Goal: Task Accomplishment & Management: Manage account settings

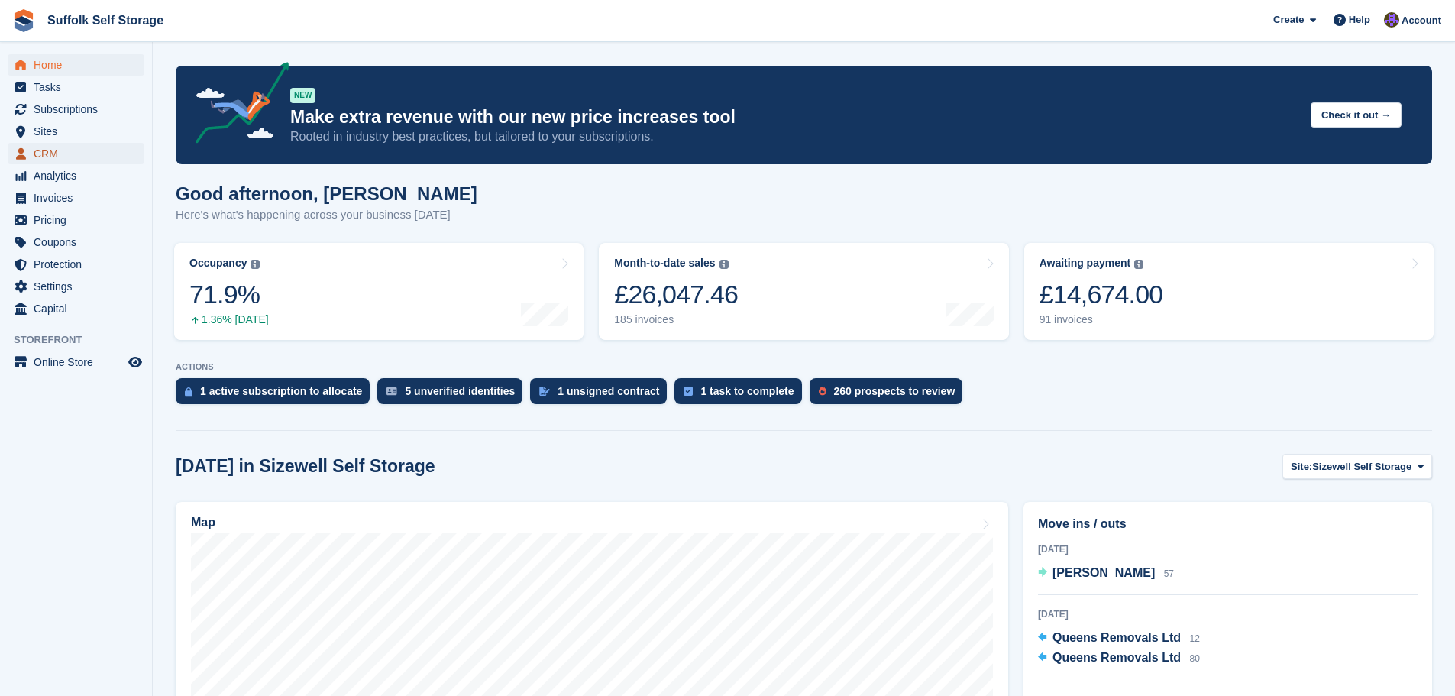
click at [59, 153] on span "CRM" at bounding box center [80, 153] width 92 height 21
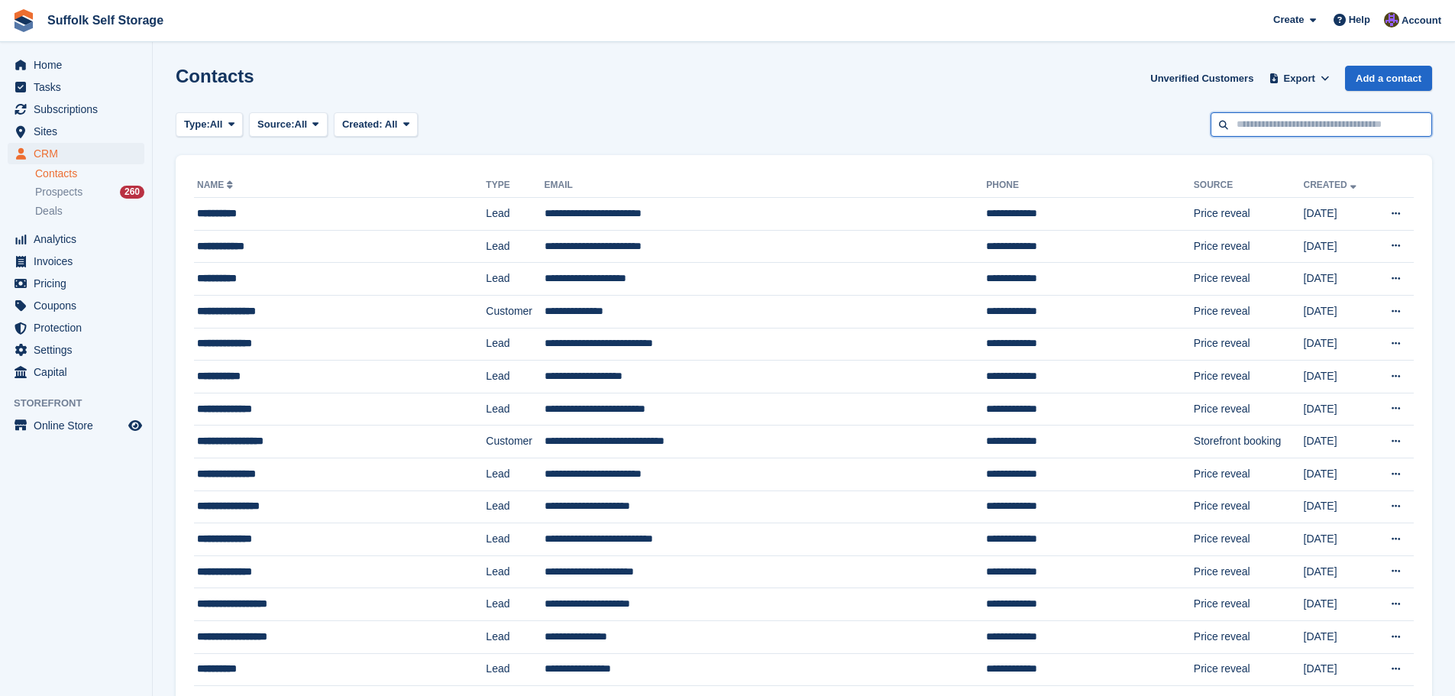
click at [1346, 124] on input "text" at bounding box center [1320, 124] width 221 height 25
type input "***"
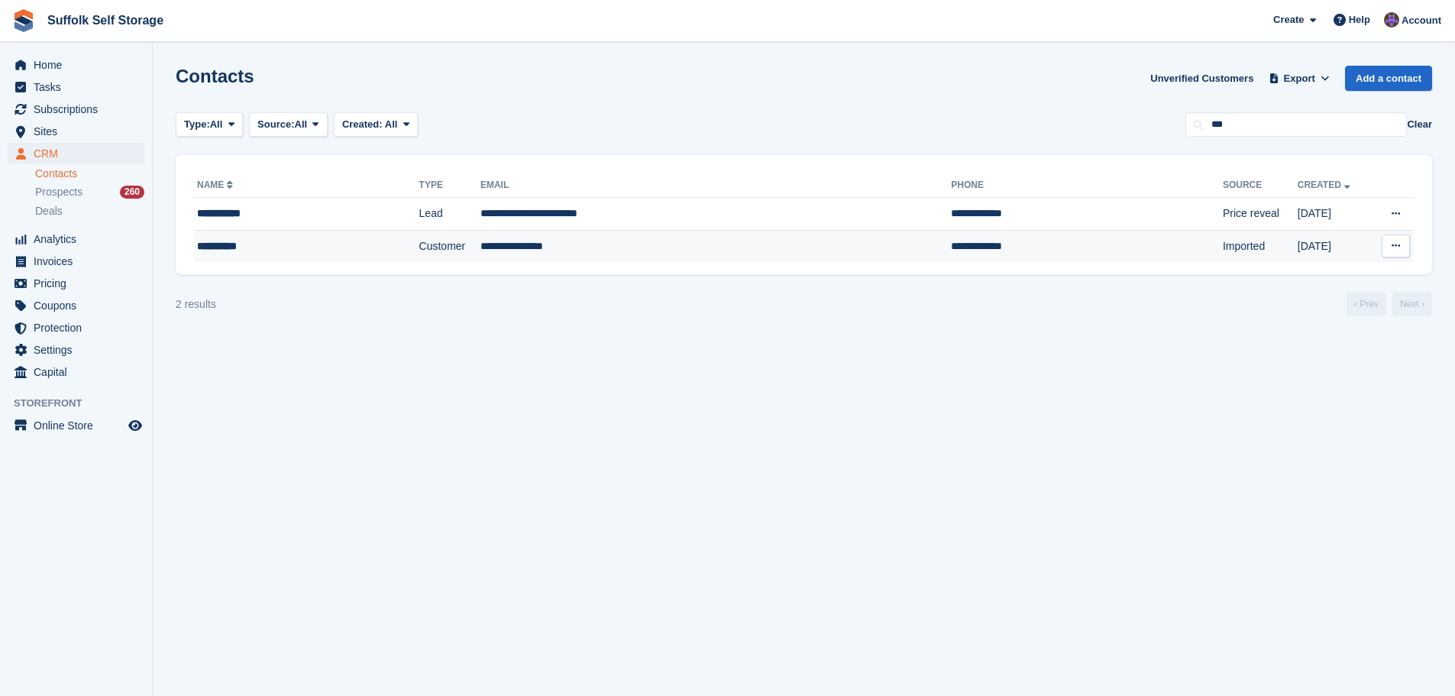
click at [575, 247] on td "**********" at bounding box center [715, 246] width 470 height 32
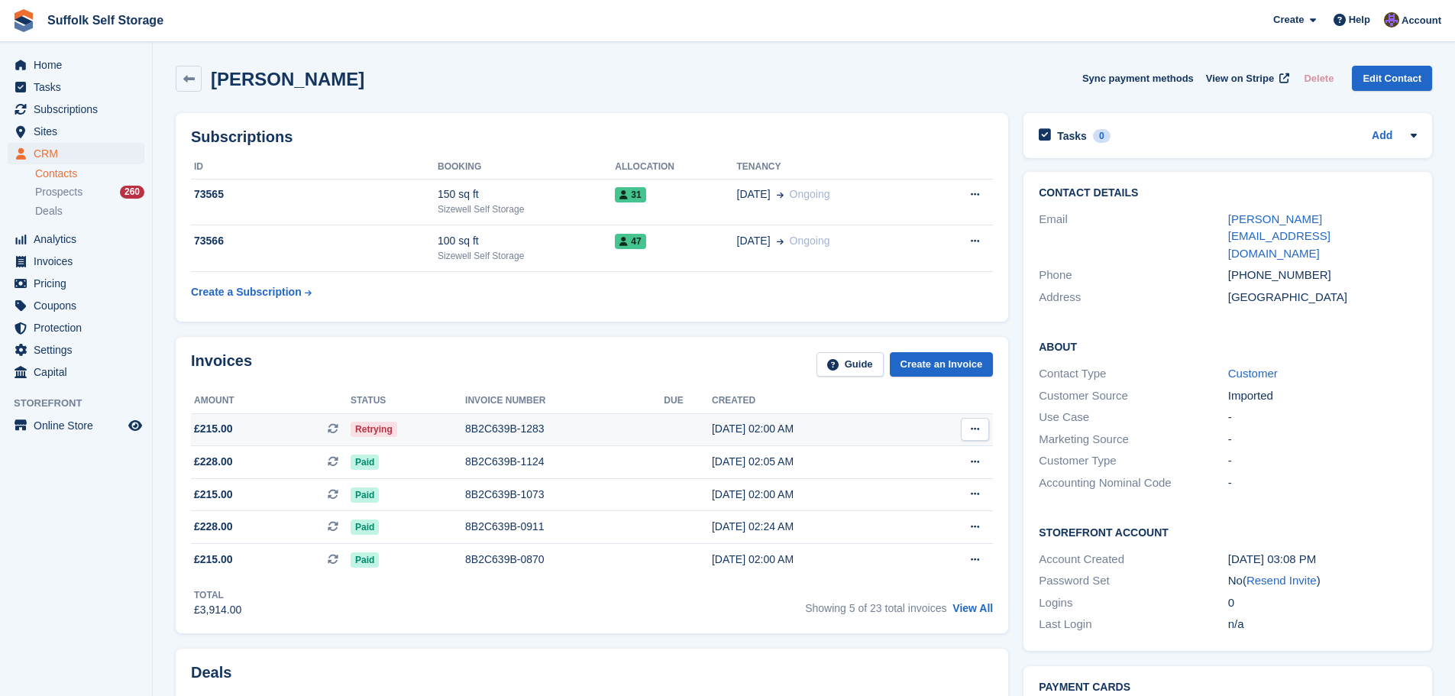
click at [372, 425] on span "Retrying" at bounding box center [374, 429] width 47 height 15
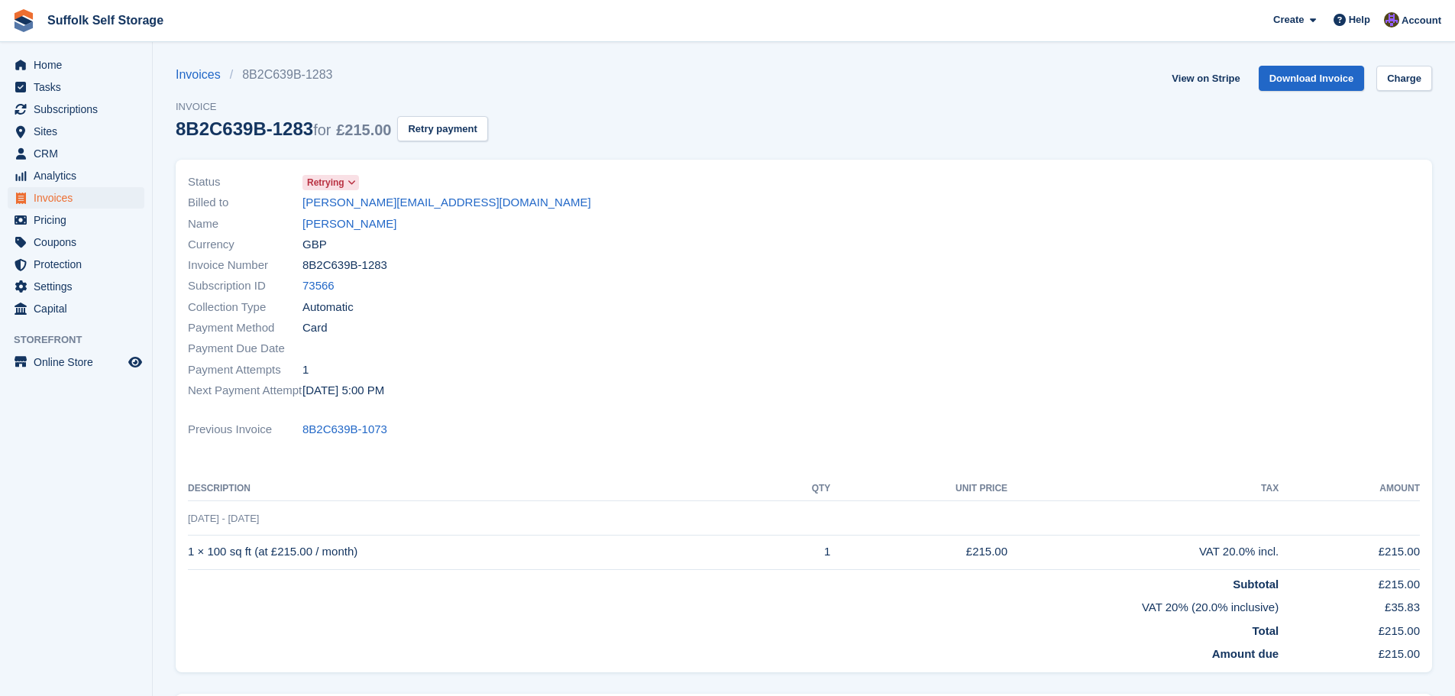
click at [344, 181] on span "Retrying" at bounding box center [325, 183] width 37 height 14
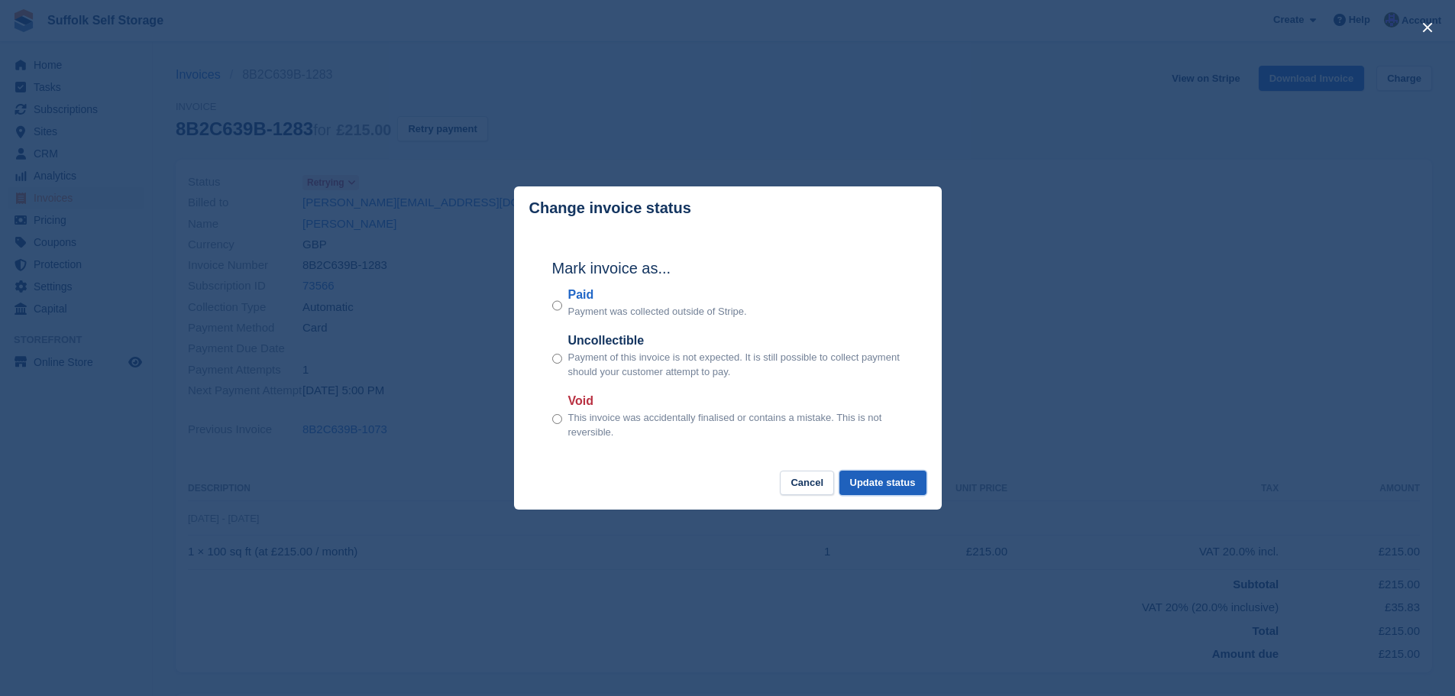
click at [906, 480] on button "Update status" at bounding box center [882, 482] width 87 height 25
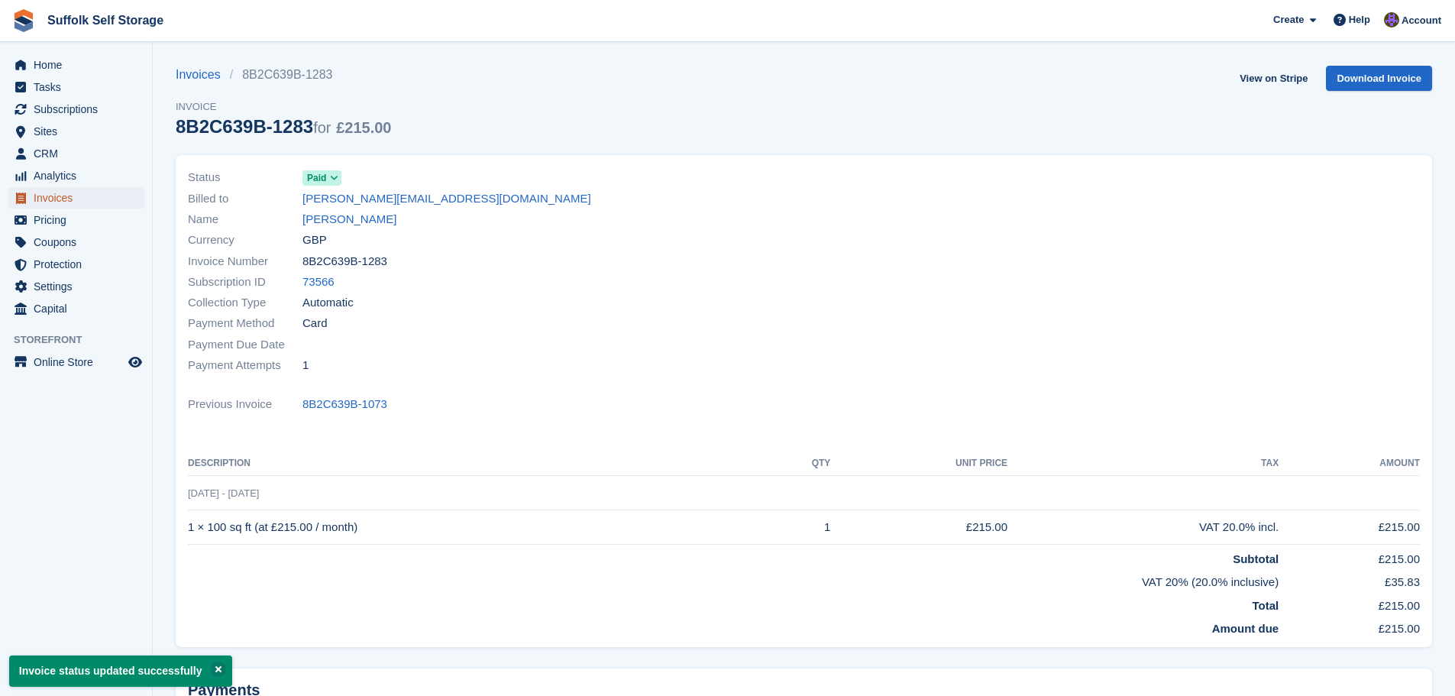
click at [53, 199] on span "Invoices" at bounding box center [80, 197] width 92 height 21
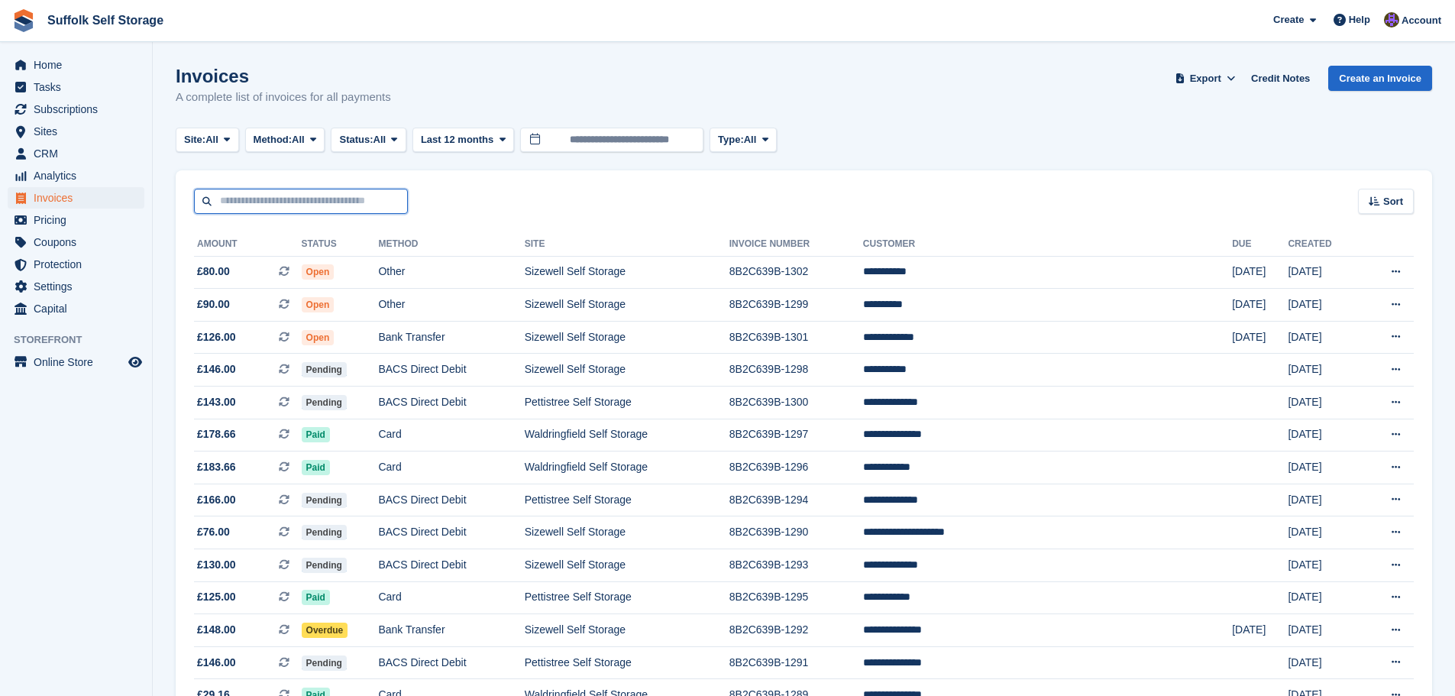
click at [231, 205] on input "text" at bounding box center [301, 201] width 214 height 25
type input "*****"
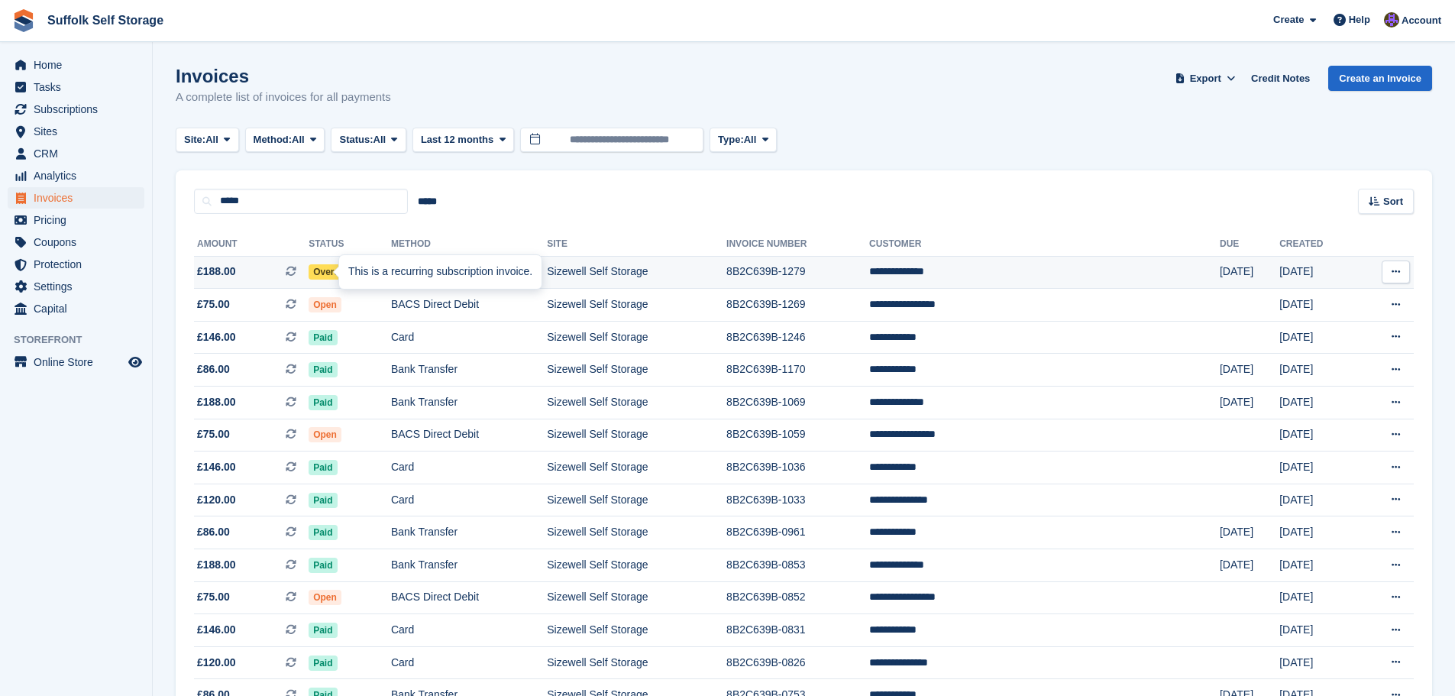
click at [350, 271] on div "This is a recurring subscription invoice." at bounding box center [440, 272] width 202 height 34
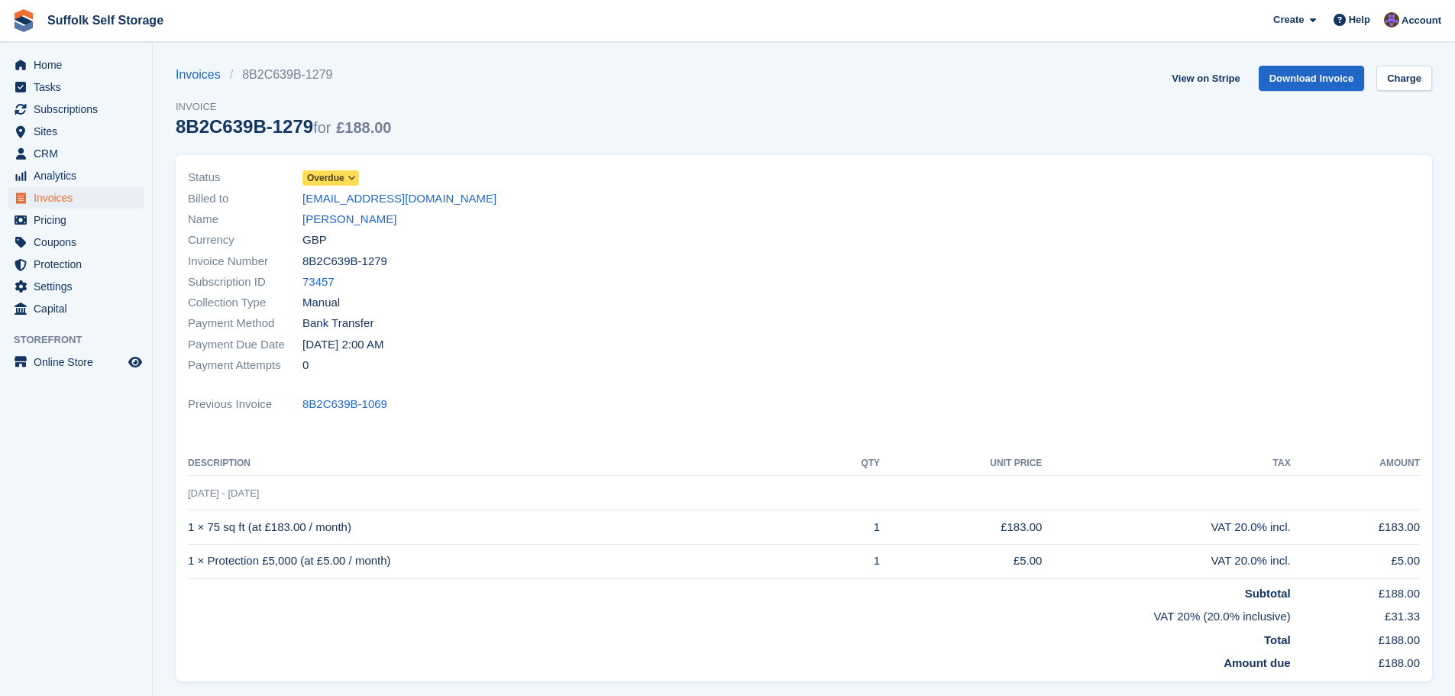
click at [344, 178] on span "Overdue" at bounding box center [330, 177] width 57 height 15
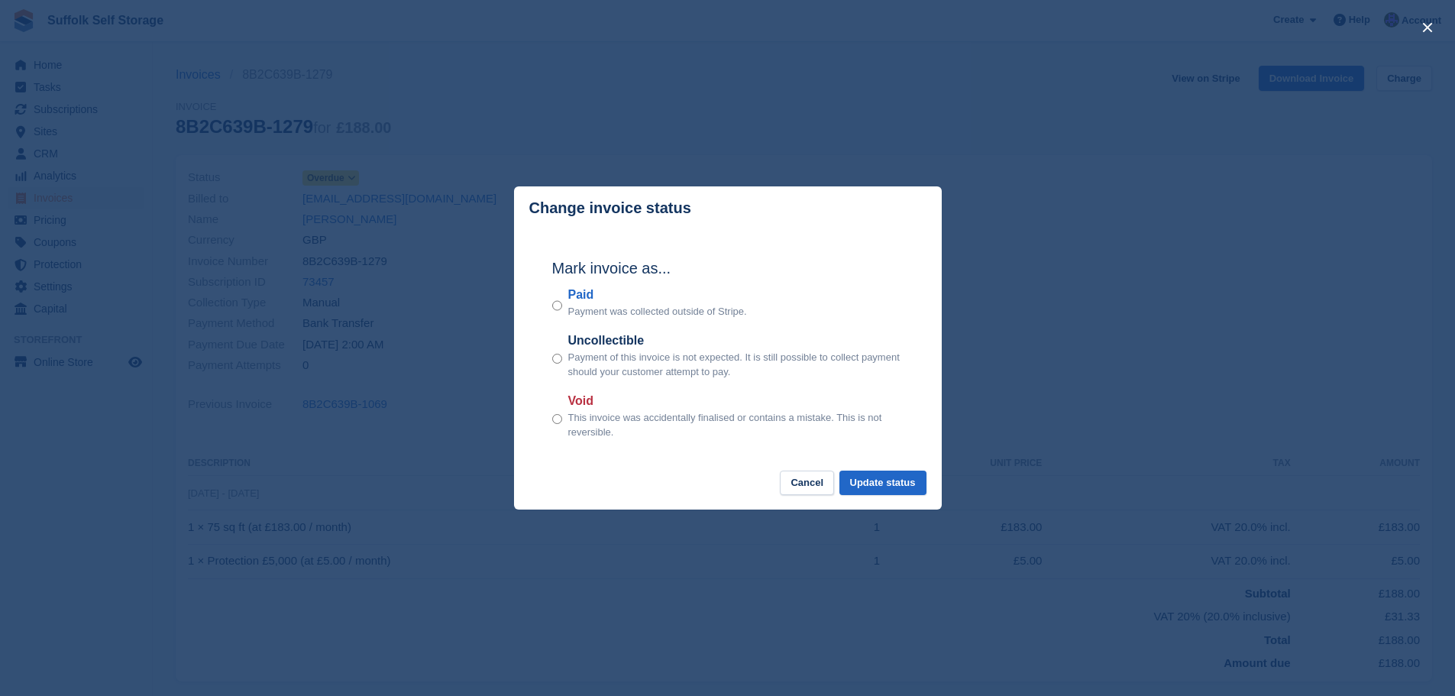
click at [562, 305] on div "Paid Payment was collected outside of Stripe." at bounding box center [727, 303] width 351 height 34
click at [903, 482] on button "Update status" at bounding box center [882, 482] width 87 height 25
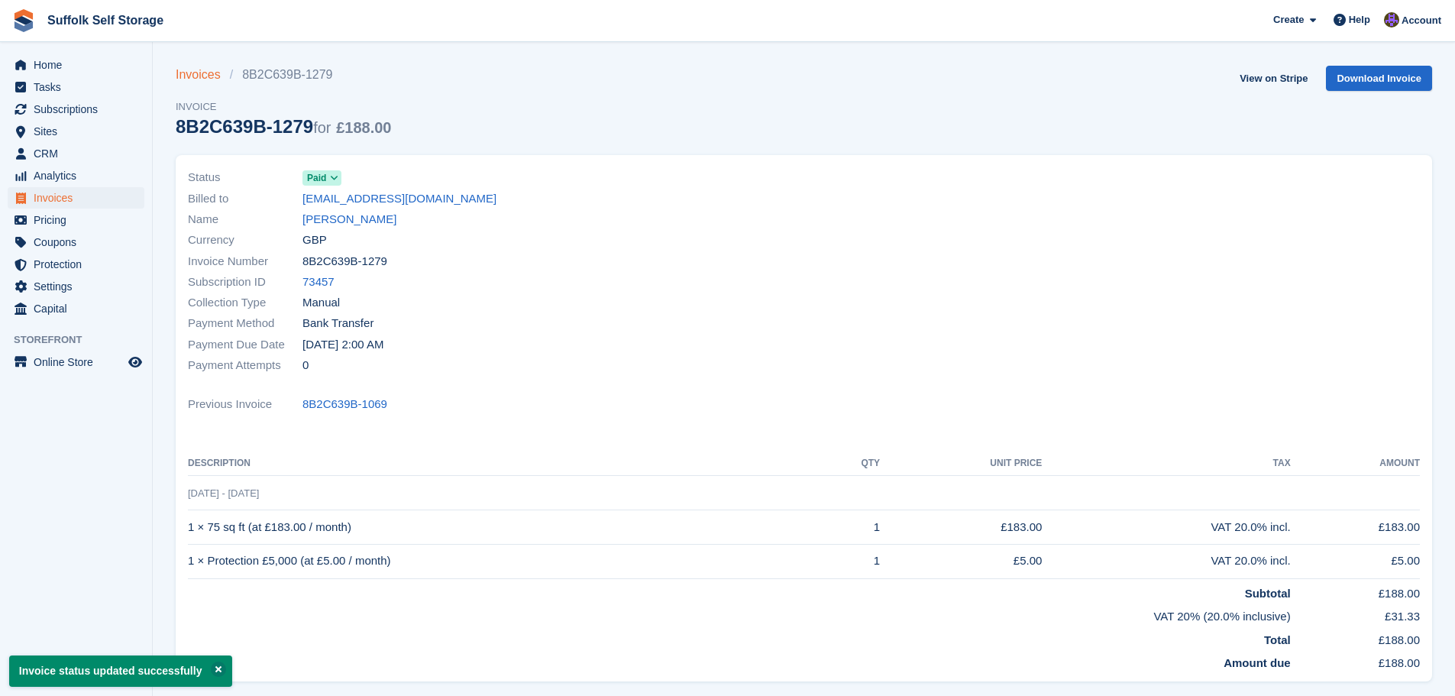
click at [212, 72] on link "Invoices" at bounding box center [203, 75] width 54 height 18
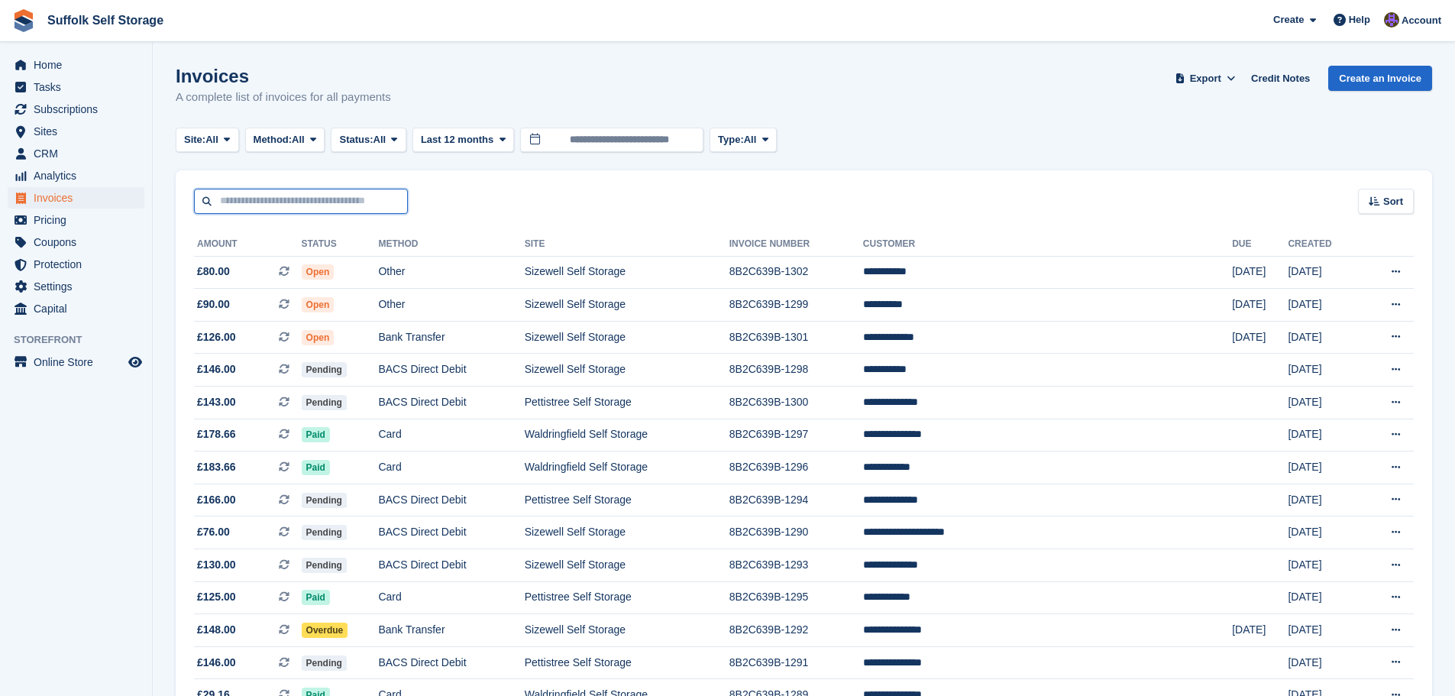
click at [354, 204] on input "text" at bounding box center [301, 201] width 214 height 25
type input "****"
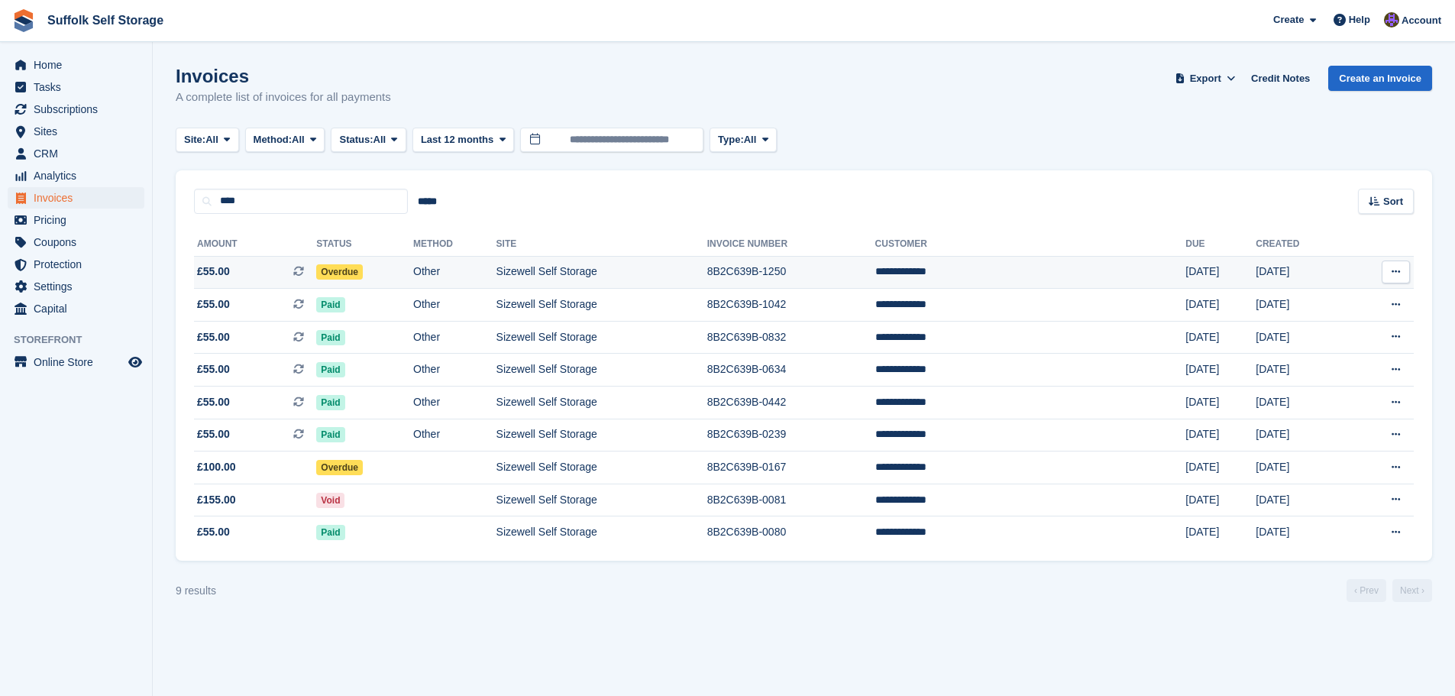
click at [363, 270] on span "Overdue" at bounding box center [339, 271] width 47 height 15
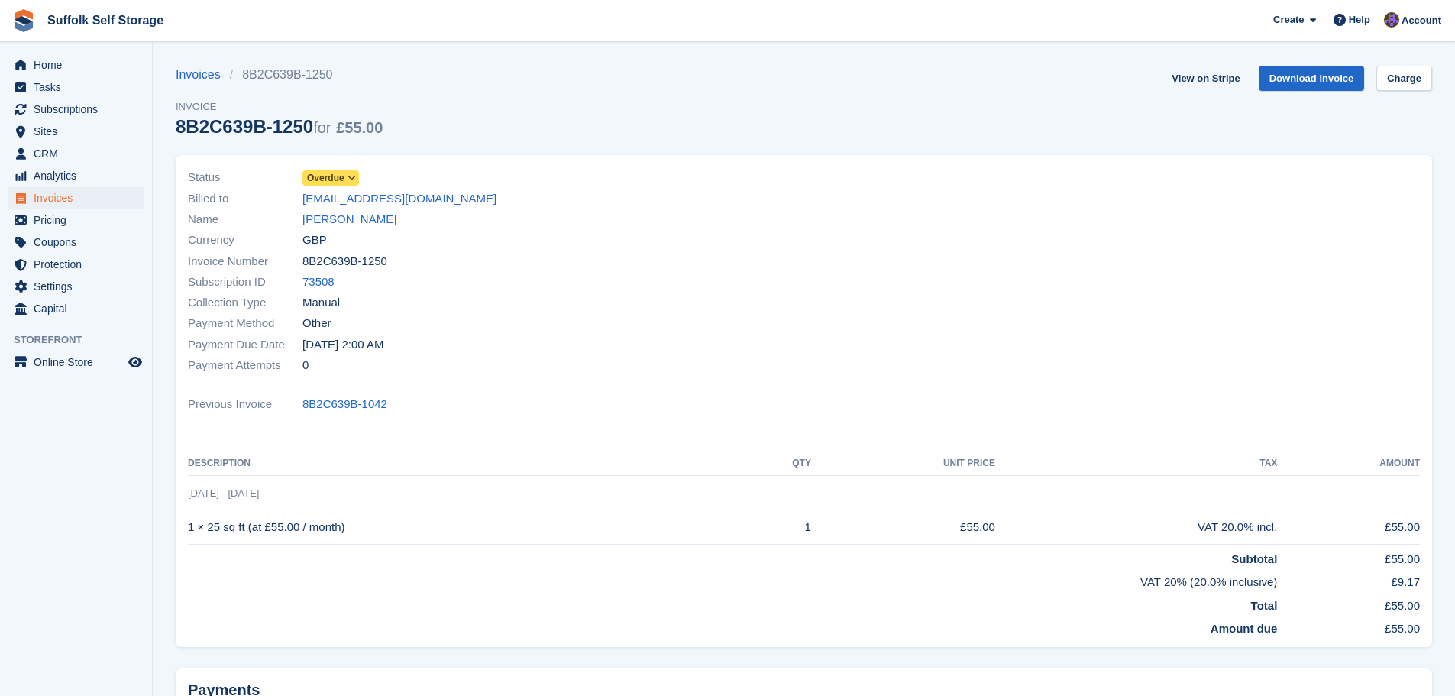
click at [315, 175] on span "Overdue" at bounding box center [325, 178] width 37 height 14
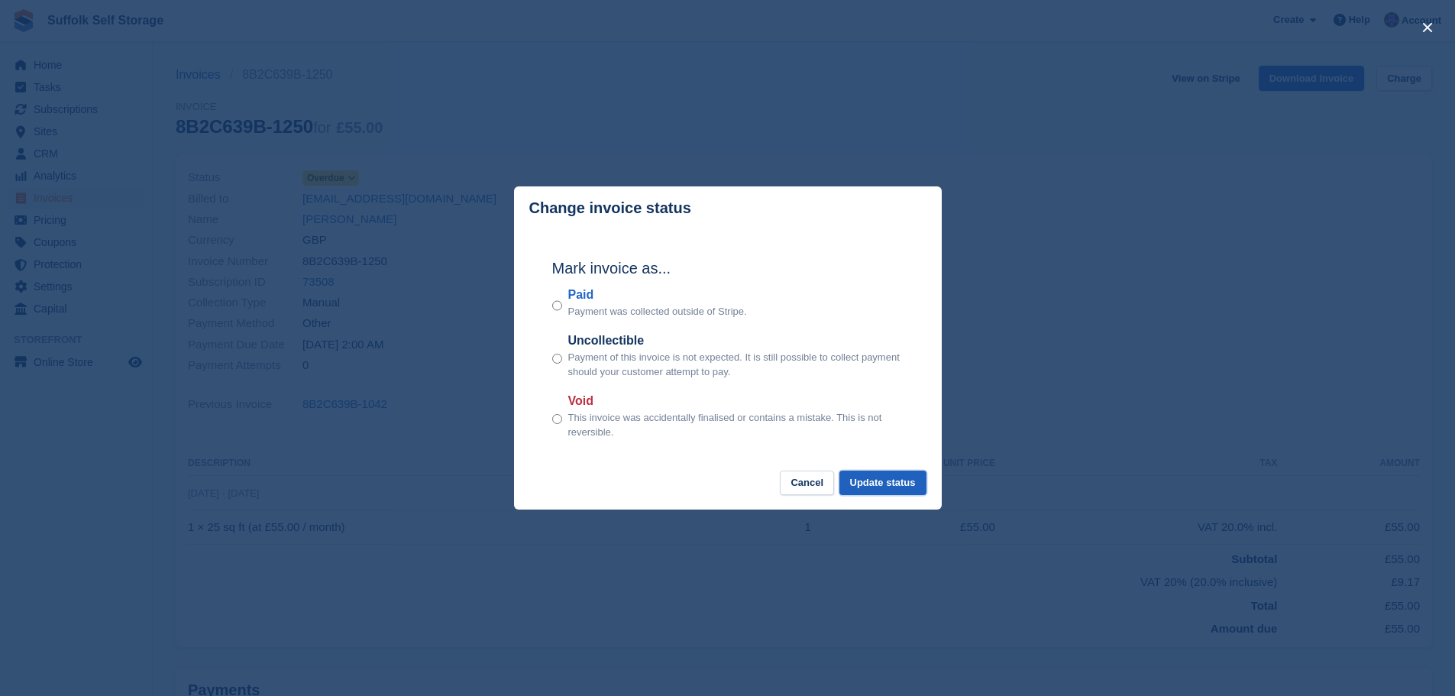
click at [877, 478] on button "Update status" at bounding box center [882, 482] width 87 height 25
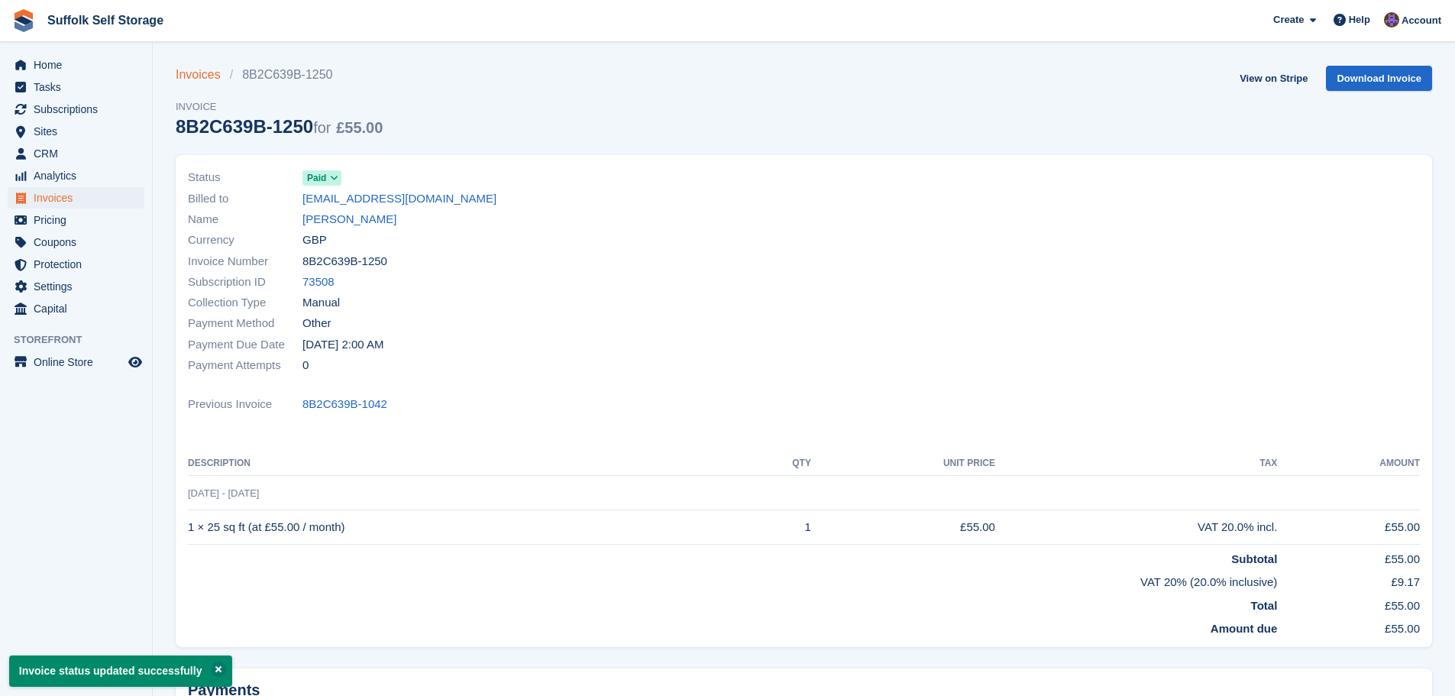
click at [177, 69] on link "Invoices" at bounding box center [203, 75] width 54 height 18
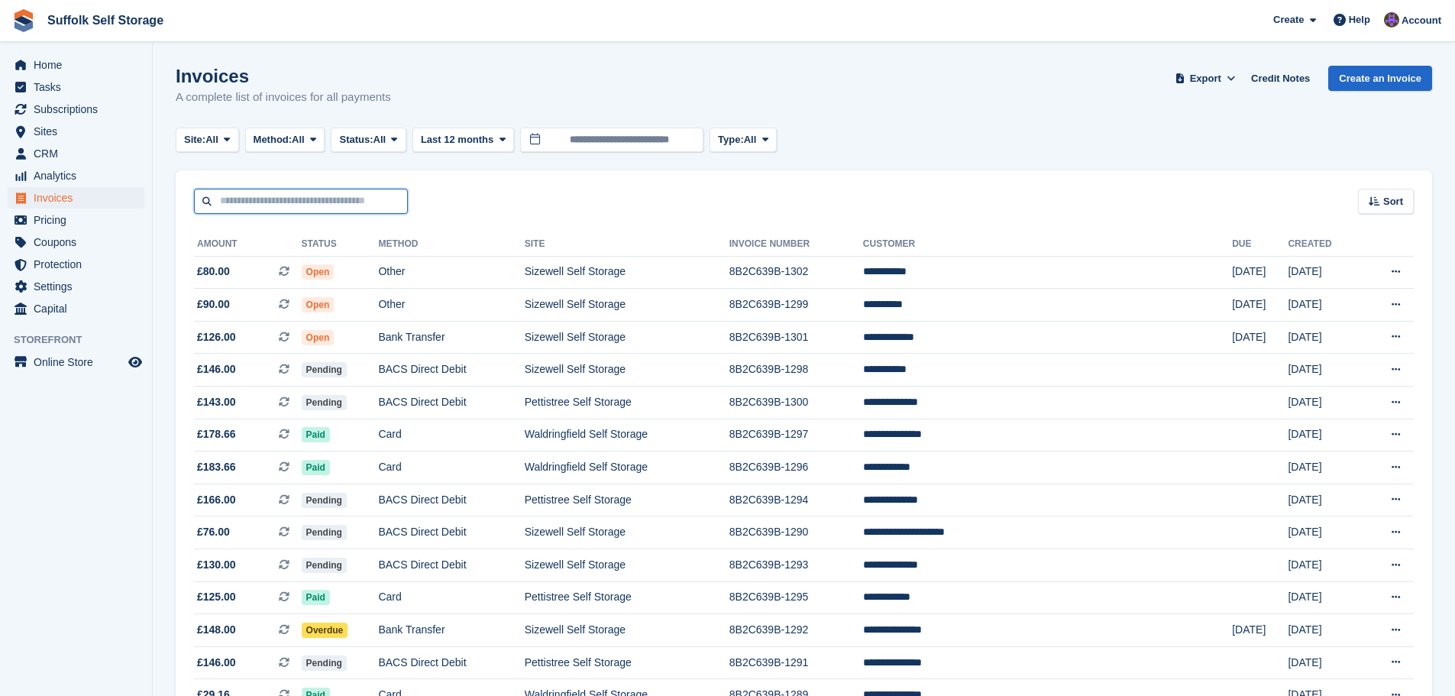
click at [273, 194] on input "text" at bounding box center [301, 201] width 214 height 25
type input "****"
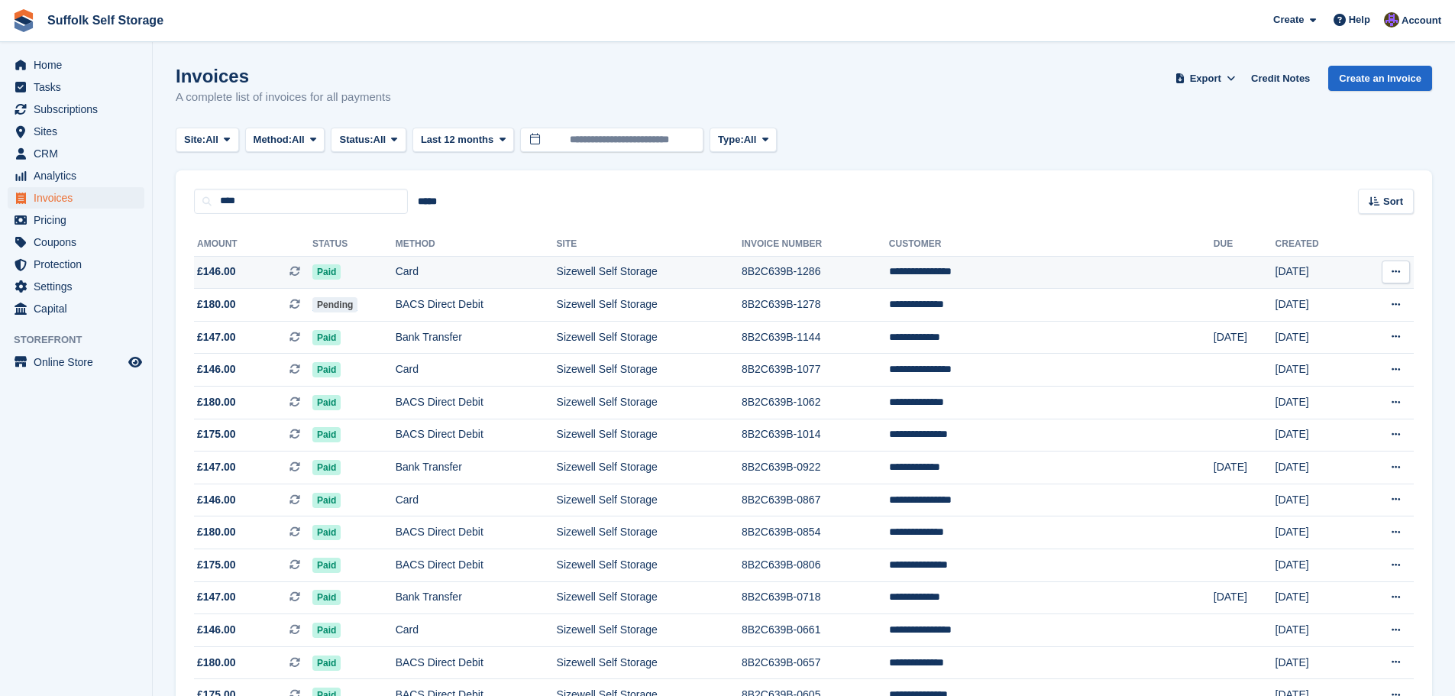
click at [341, 270] on span "Paid" at bounding box center [326, 271] width 28 height 15
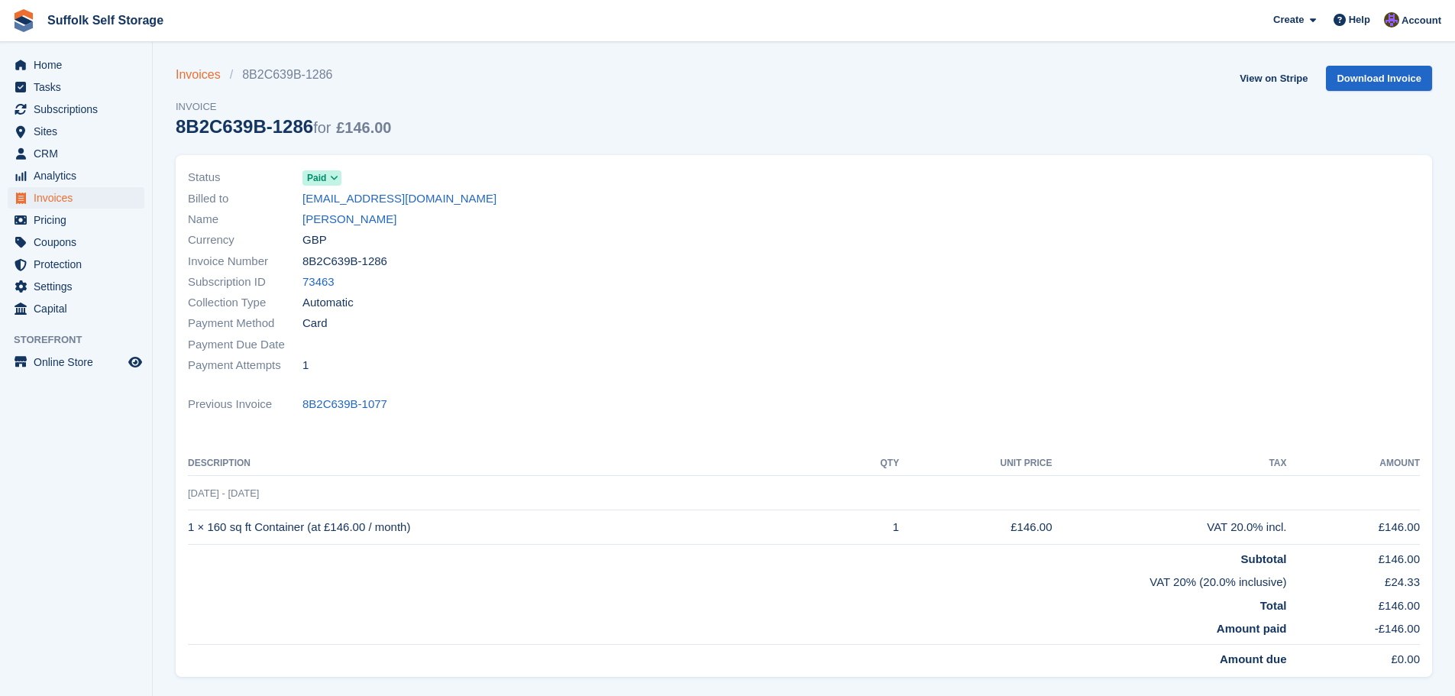
click at [193, 77] on link "Invoices" at bounding box center [203, 75] width 54 height 18
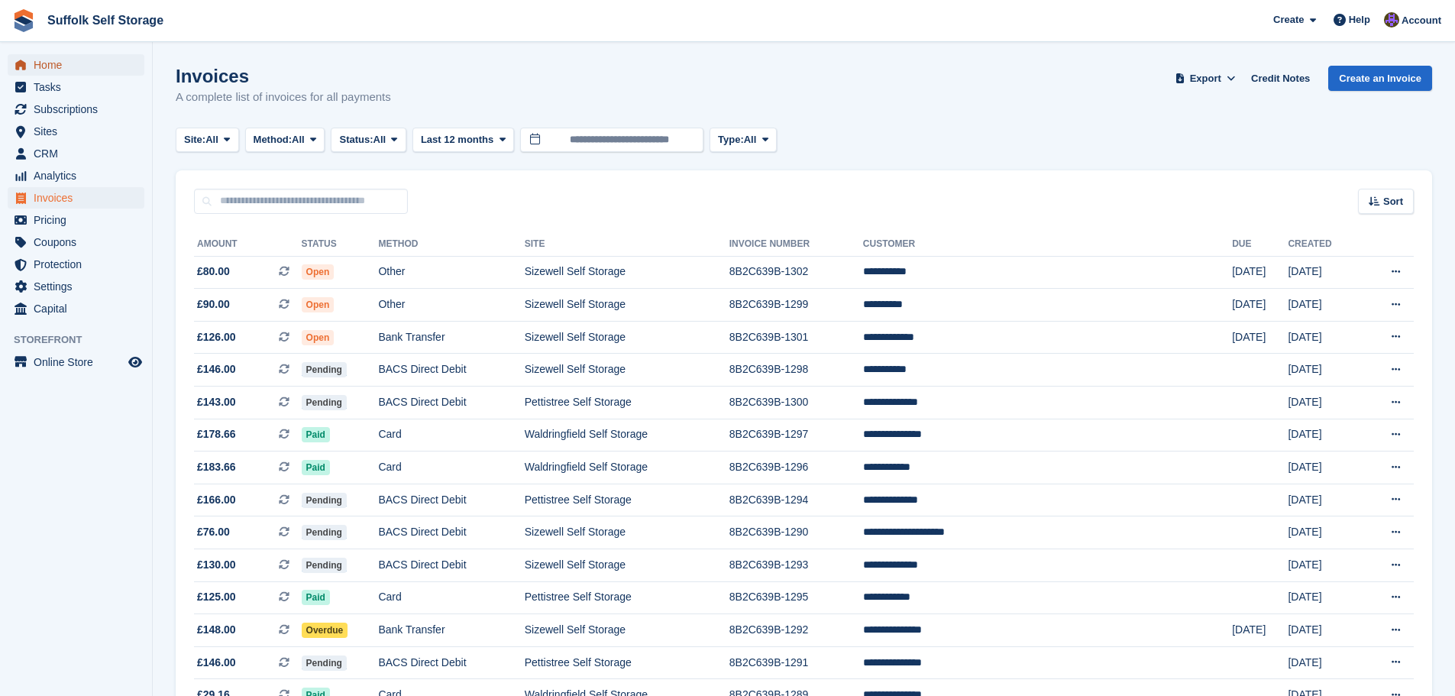
click at [43, 60] on span "Home" at bounding box center [80, 64] width 92 height 21
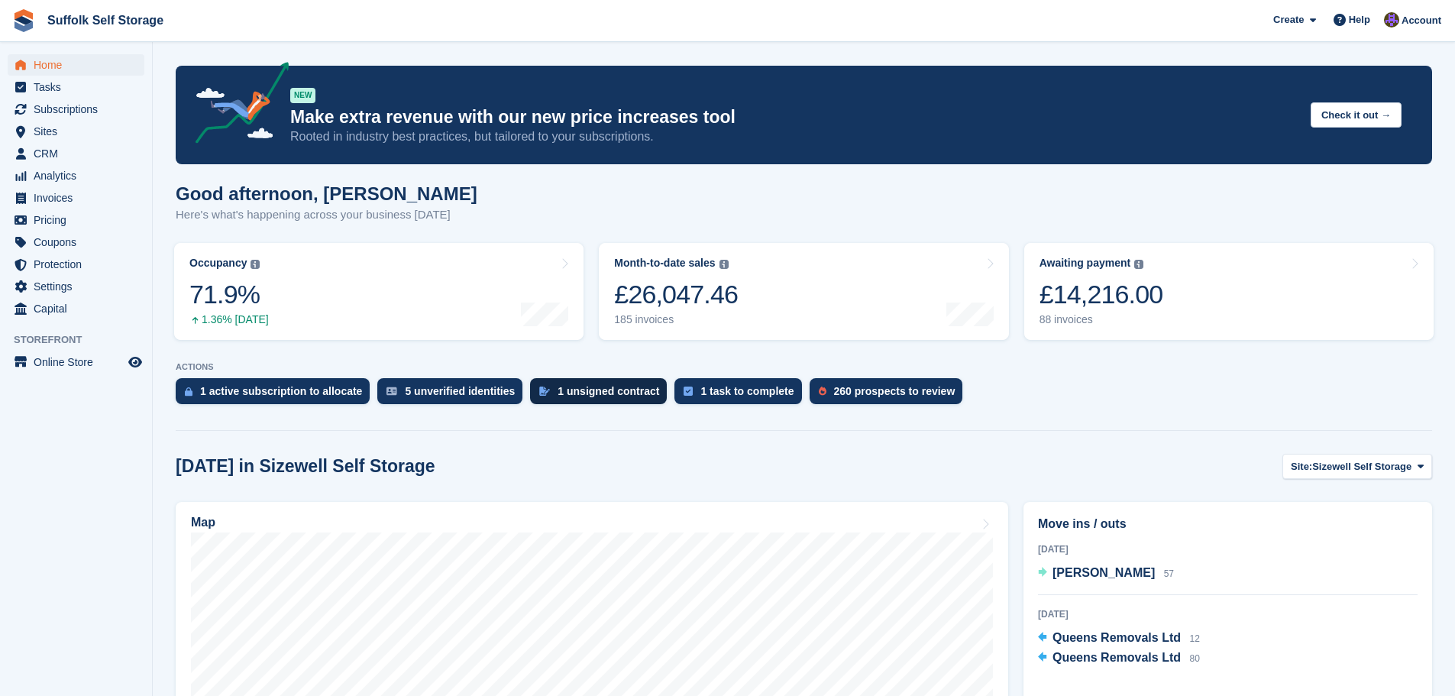
click at [577, 389] on div "1 unsigned contract" at bounding box center [608, 391] width 102 height 12
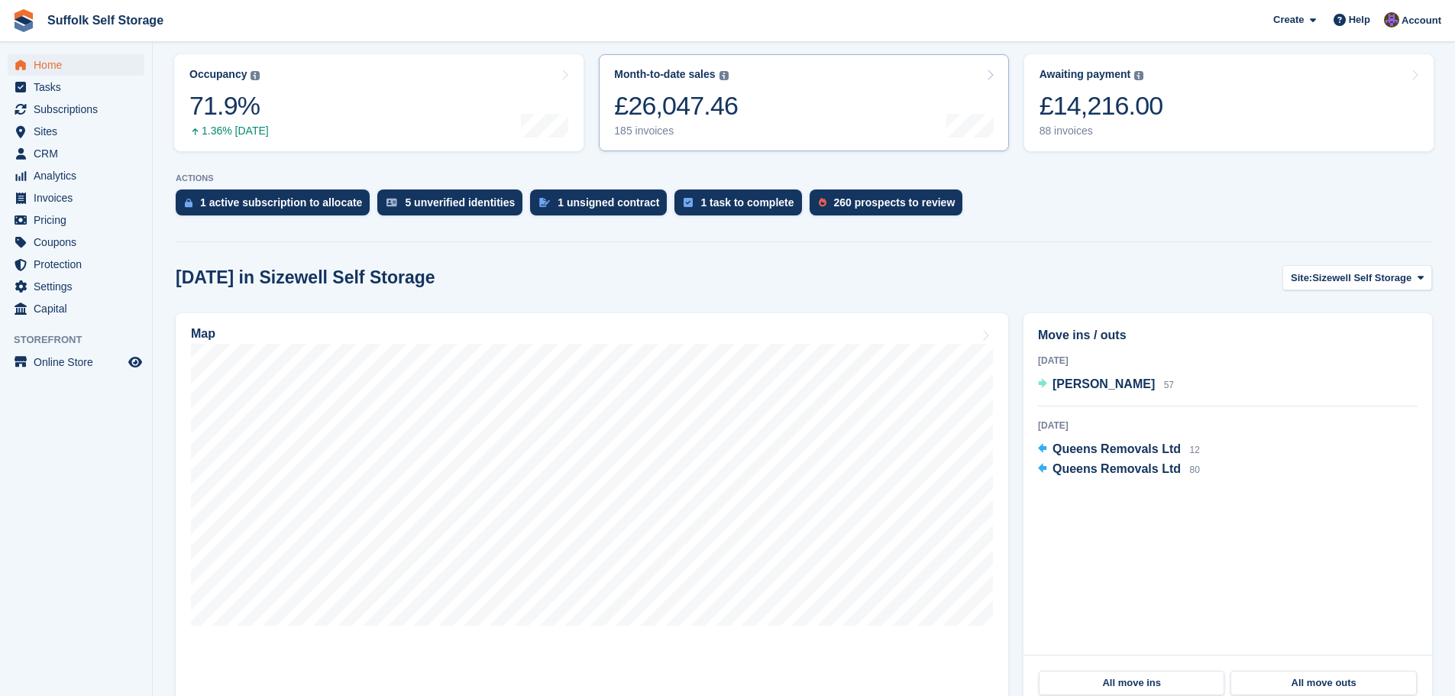
scroll to position [229, 0]
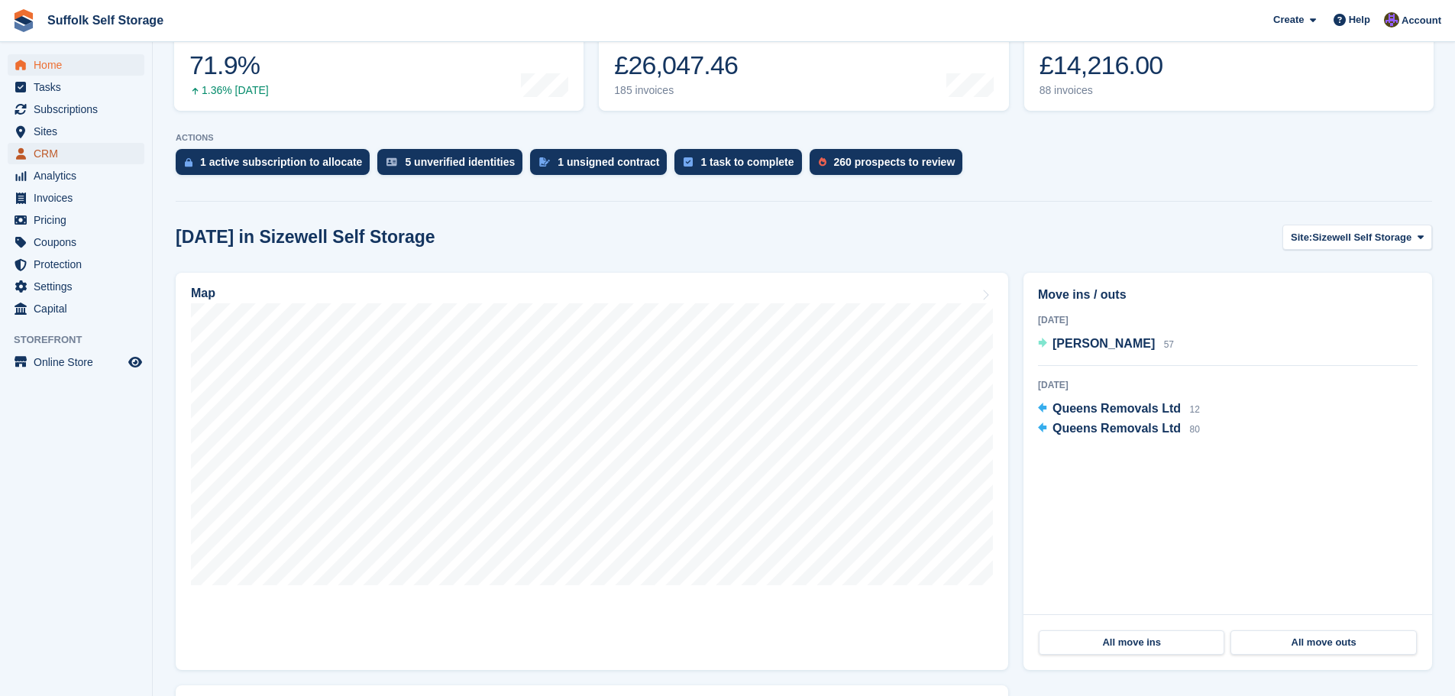
click at [51, 146] on span "CRM" at bounding box center [80, 153] width 92 height 21
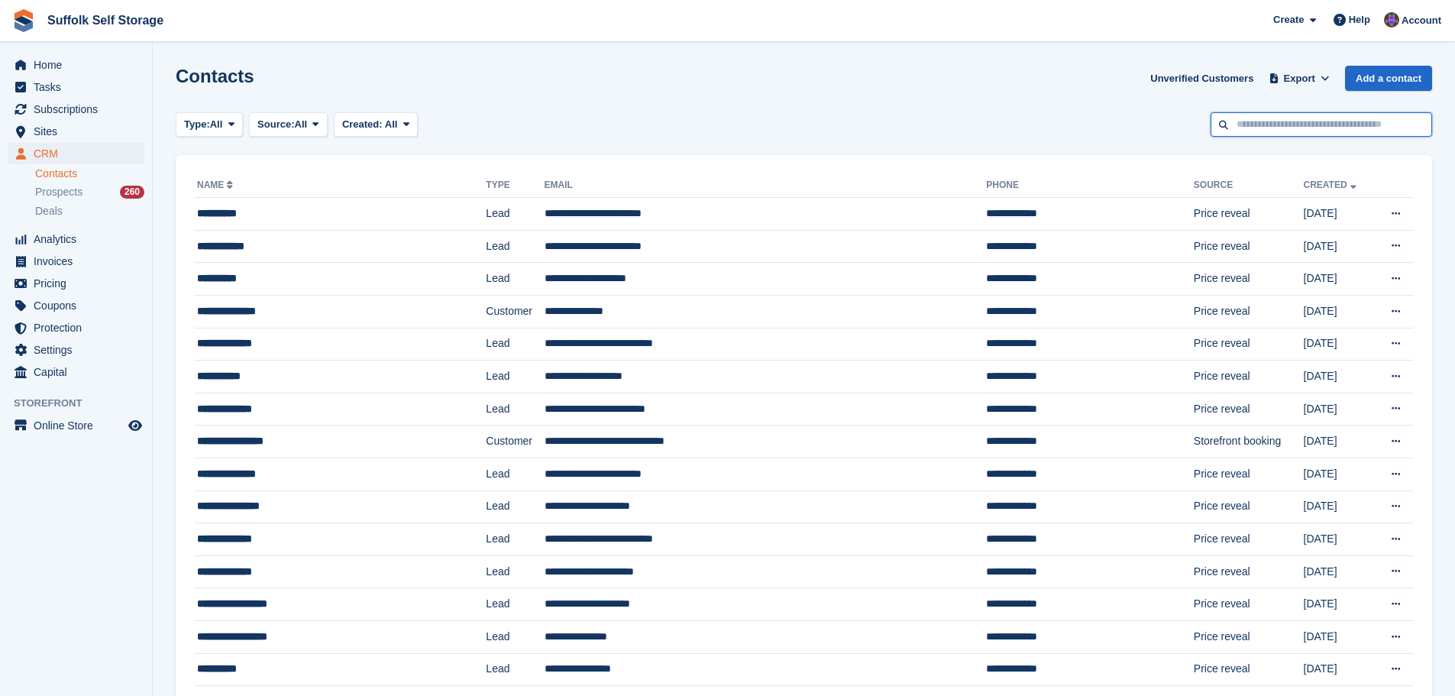
click at [1337, 118] on input "text" at bounding box center [1320, 124] width 221 height 25
type input "****"
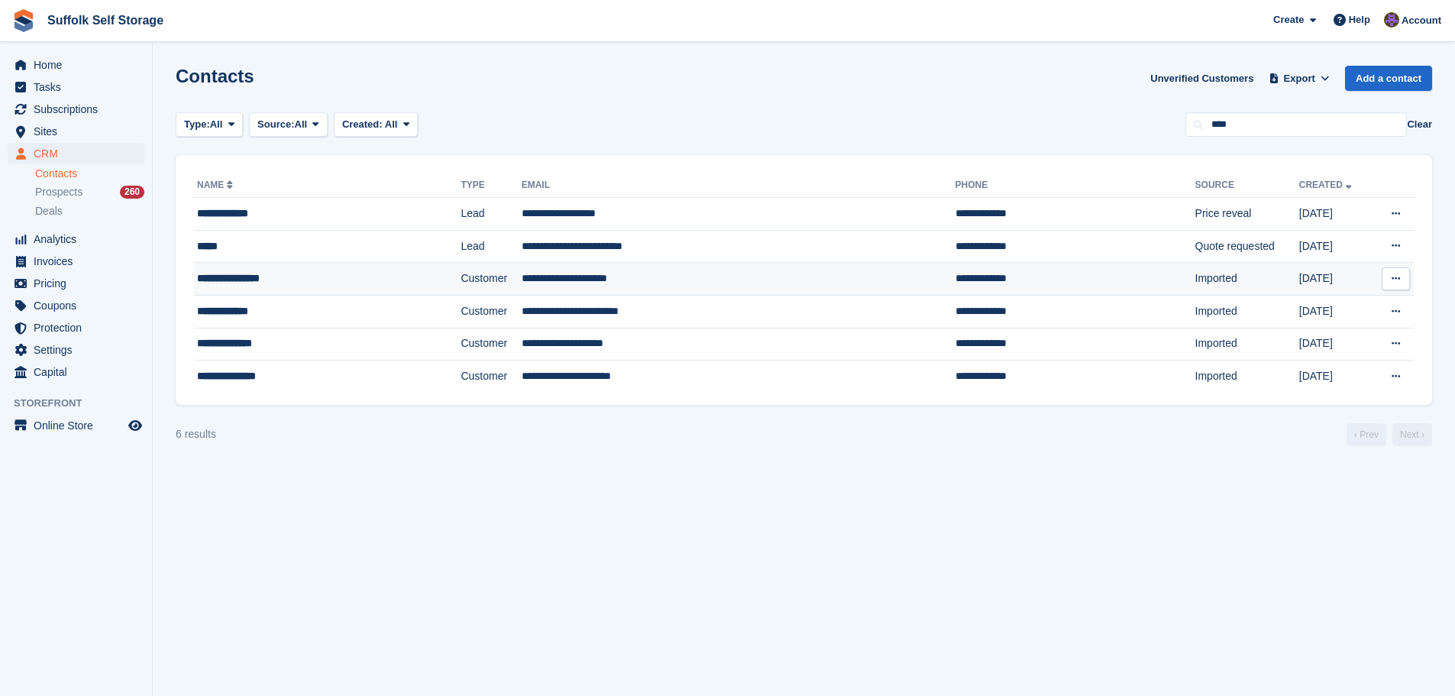
click at [653, 281] on td "**********" at bounding box center [739, 279] width 434 height 33
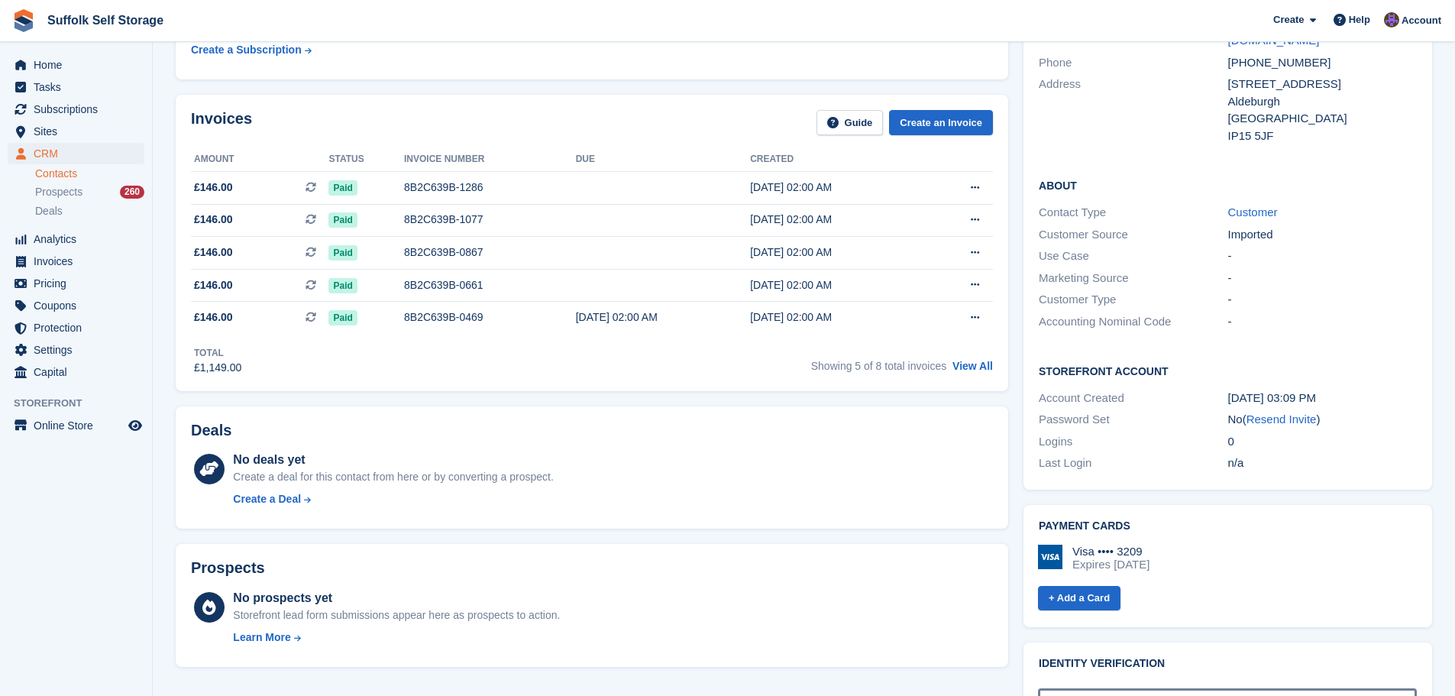
scroll to position [229, 0]
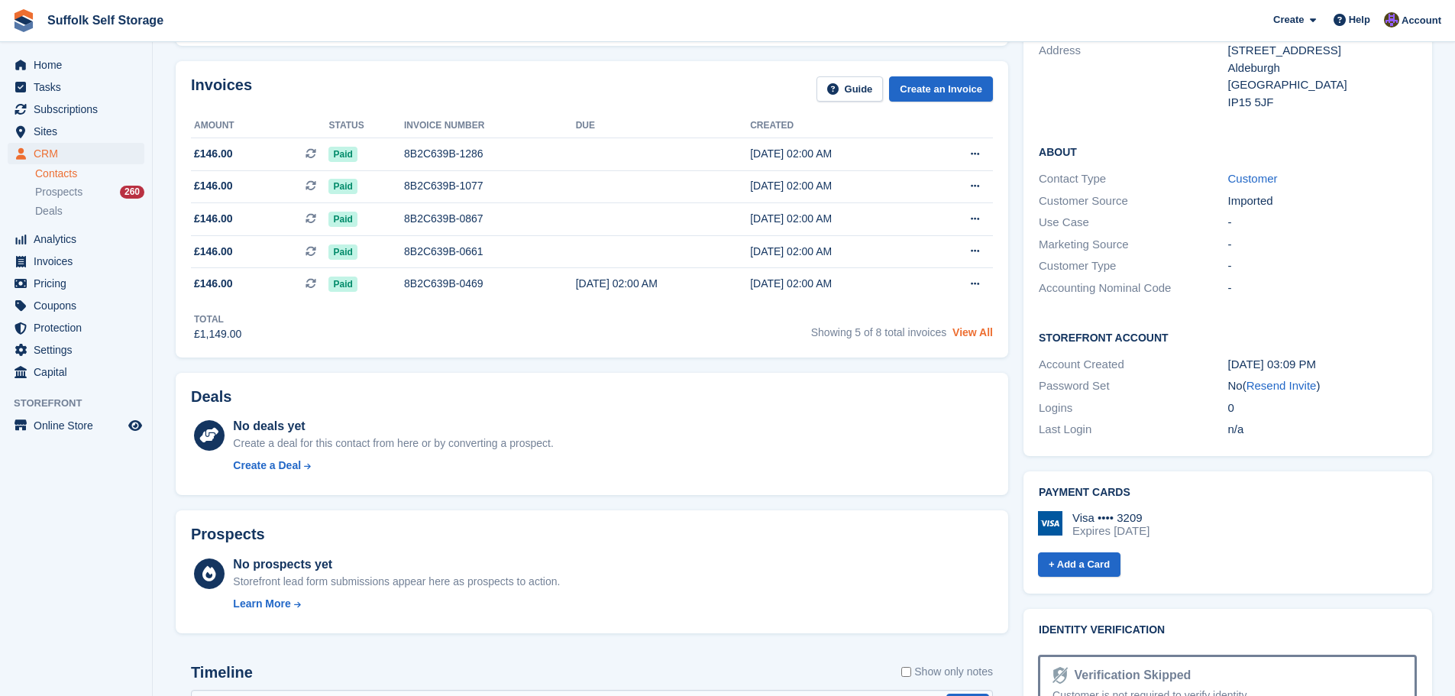
click at [987, 335] on link "View All" at bounding box center [972, 332] width 40 height 12
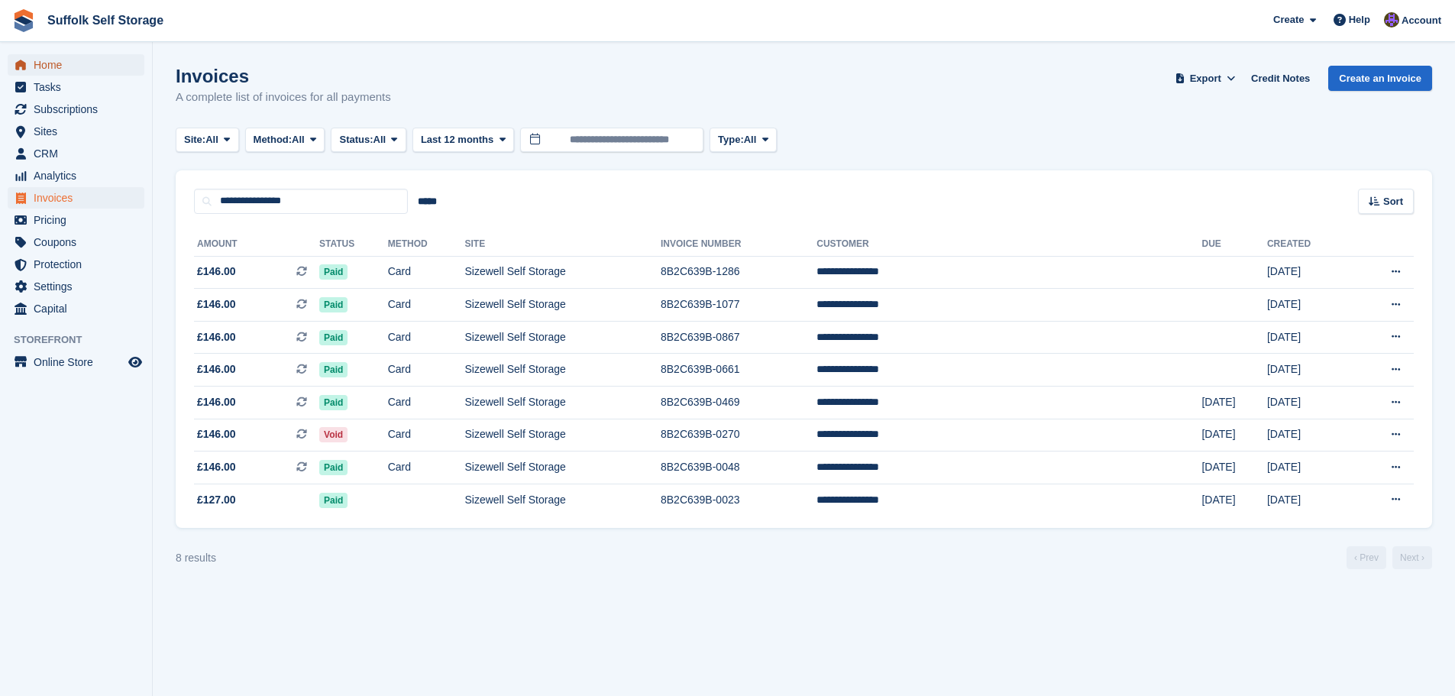
click at [27, 59] on span "menu" at bounding box center [20, 65] width 18 height 18
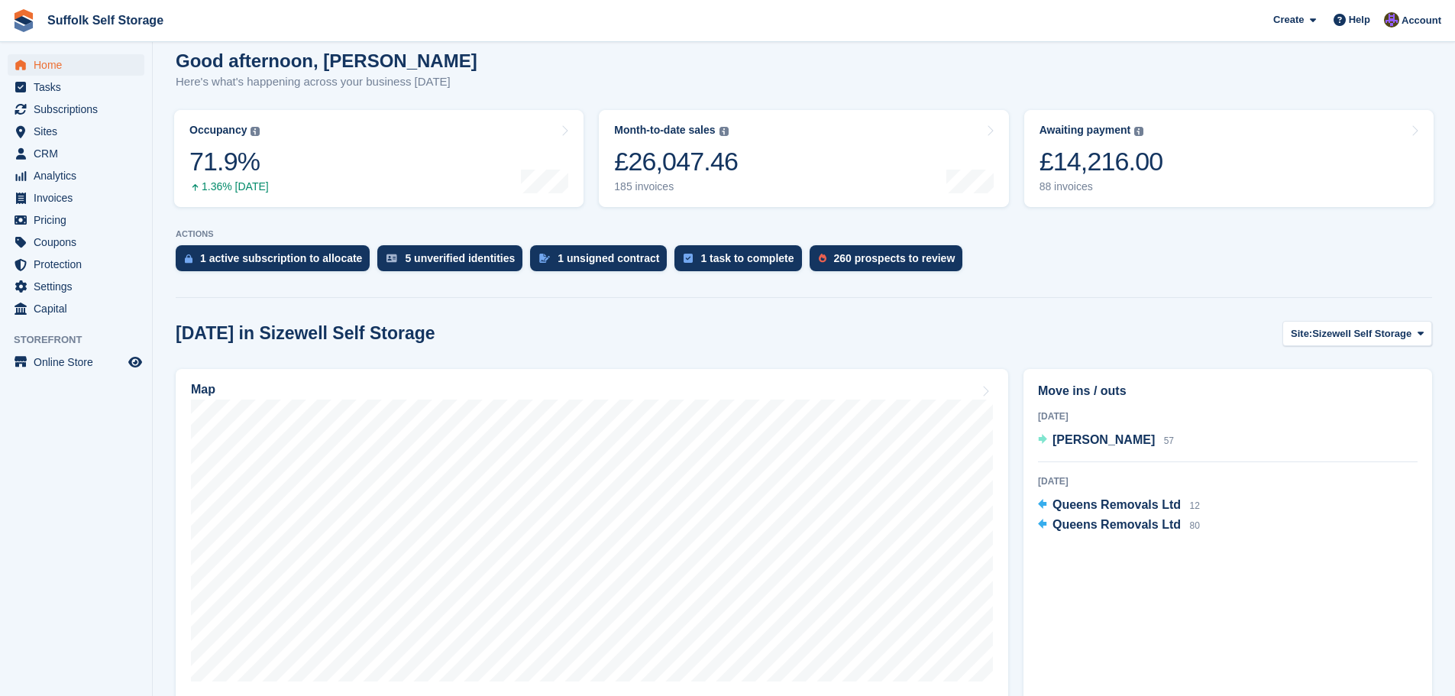
scroll to position [153, 0]
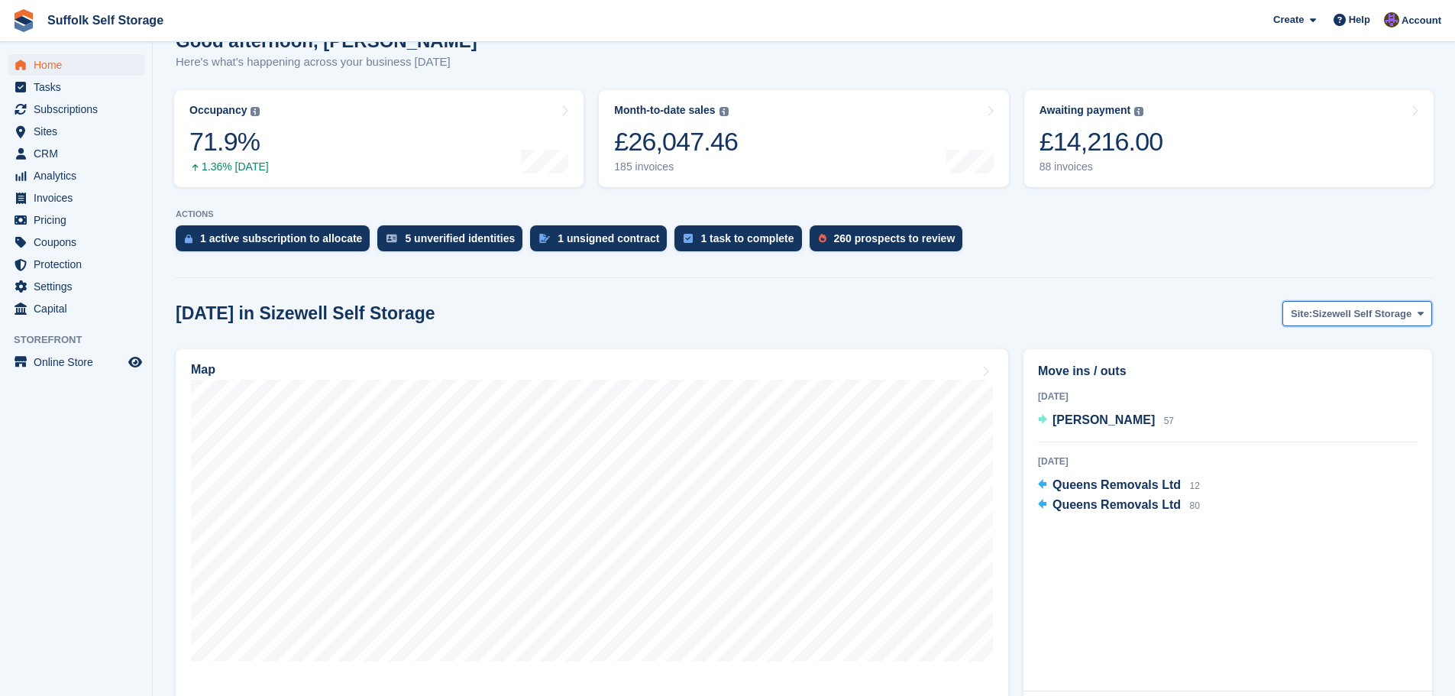
click at [1329, 312] on span "Sizewell Self Storage" at bounding box center [1361, 313] width 99 height 15
click at [1342, 401] on link "Waldringfield Self Storage" at bounding box center [1349, 404] width 150 height 27
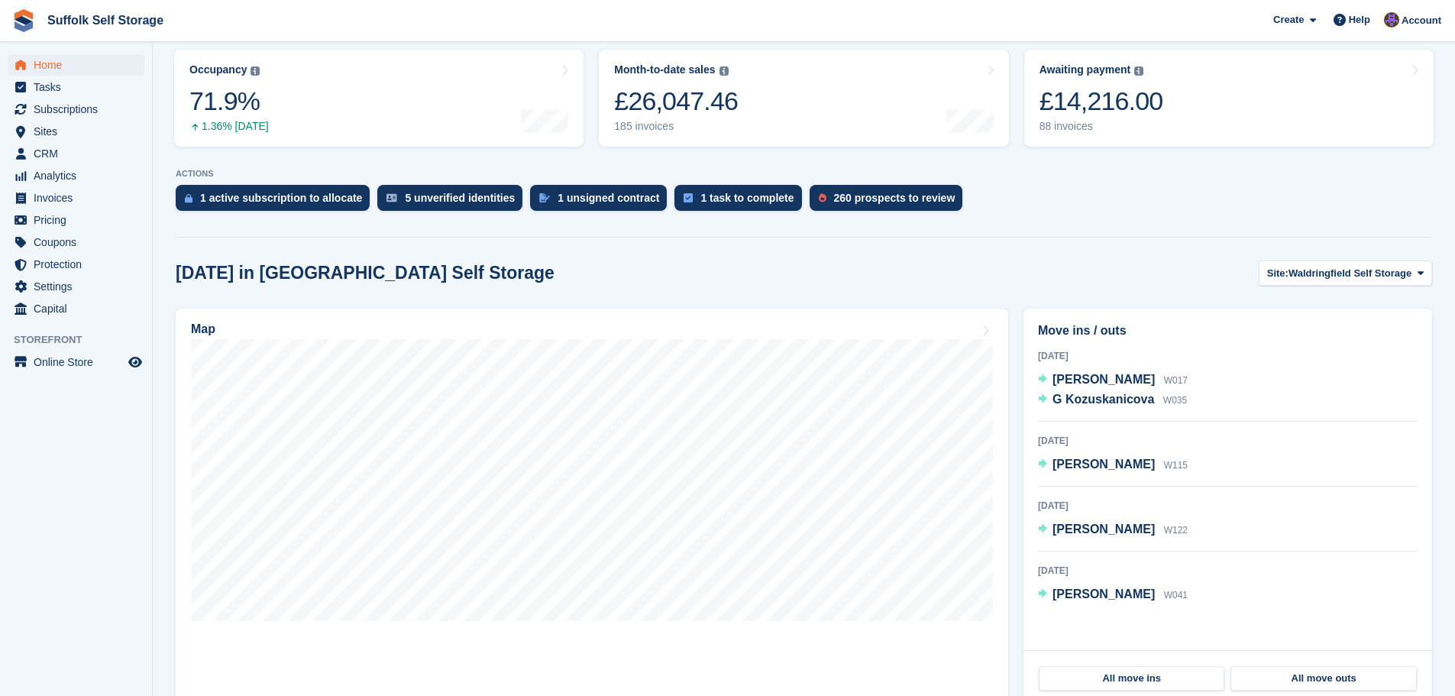
scroll to position [229, 0]
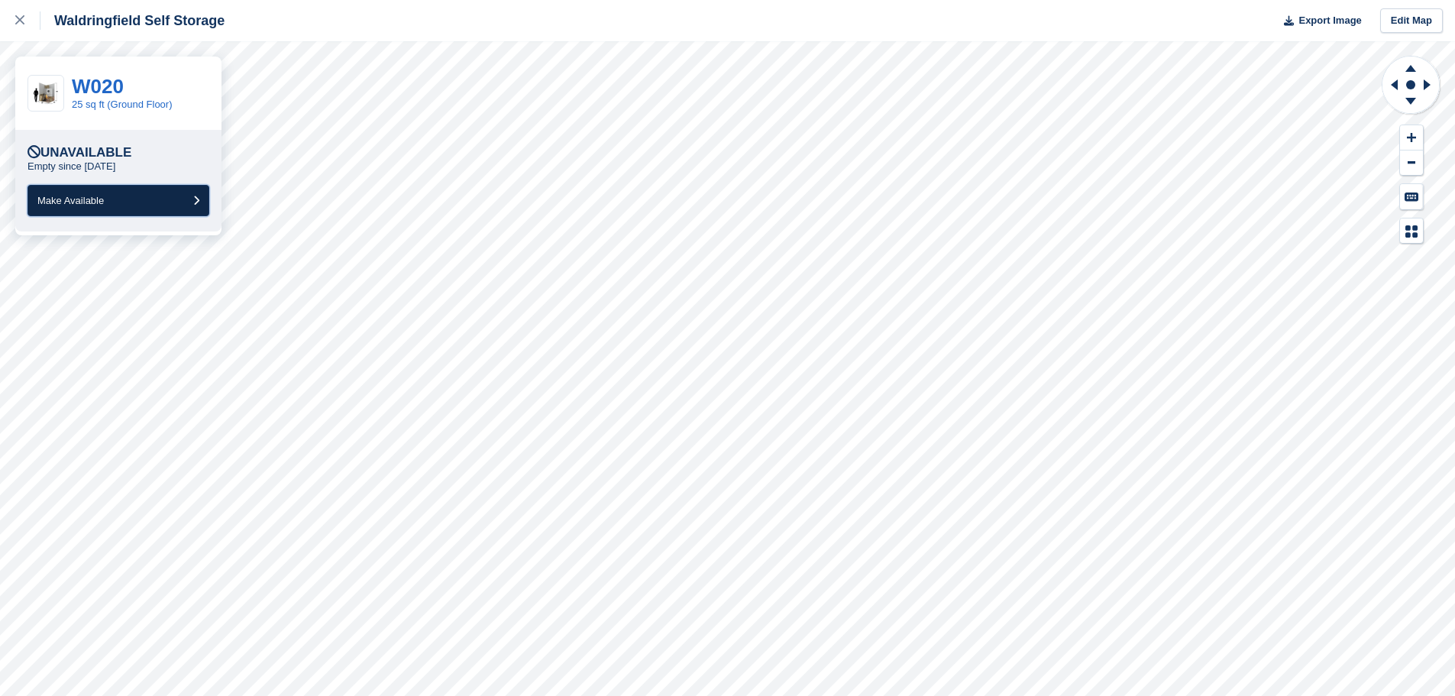
click at [118, 201] on button "Make Available" at bounding box center [118, 200] width 182 height 31
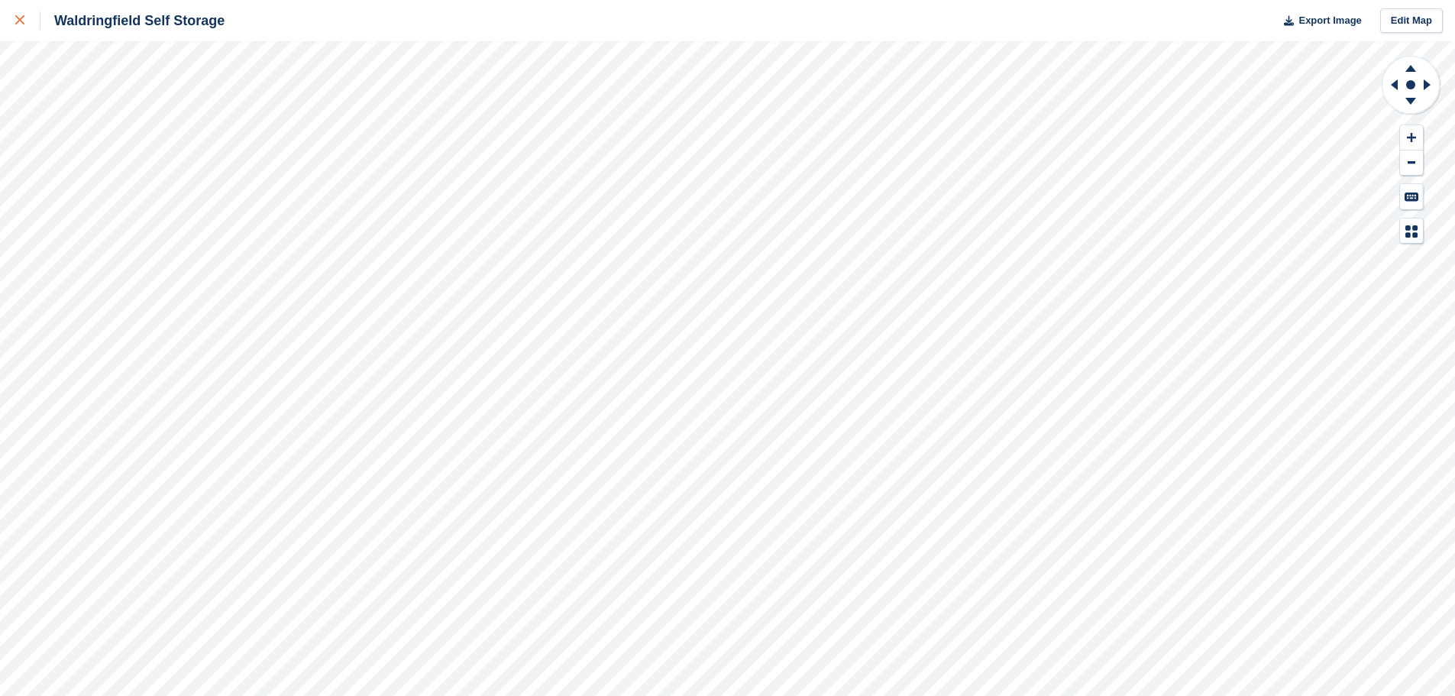
click at [23, 20] on icon at bounding box center [19, 19] width 9 height 9
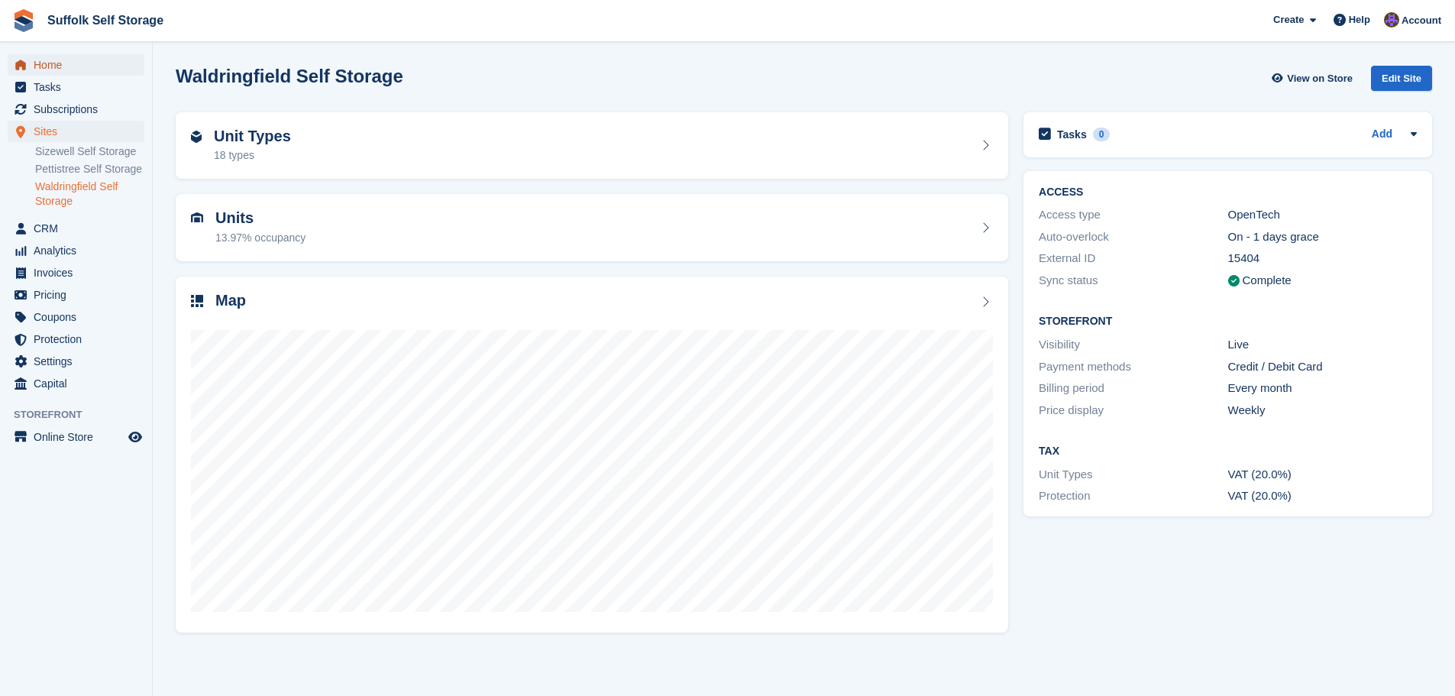
click at [52, 69] on span "Home" at bounding box center [80, 64] width 92 height 21
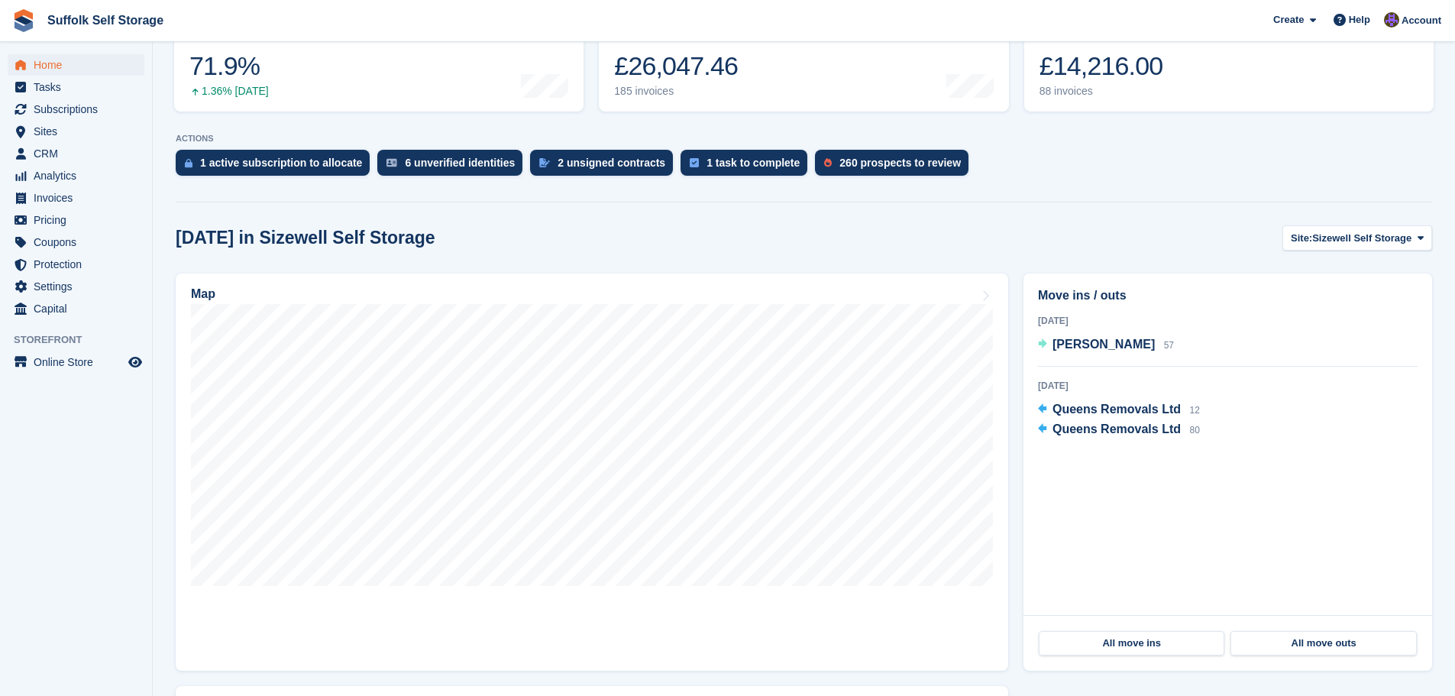
scroll to position [229, 0]
click at [1320, 237] on span "Sizewell Self Storage" at bounding box center [1361, 237] width 99 height 15
click at [1334, 326] on link "Waldringfield Self Storage" at bounding box center [1349, 328] width 150 height 27
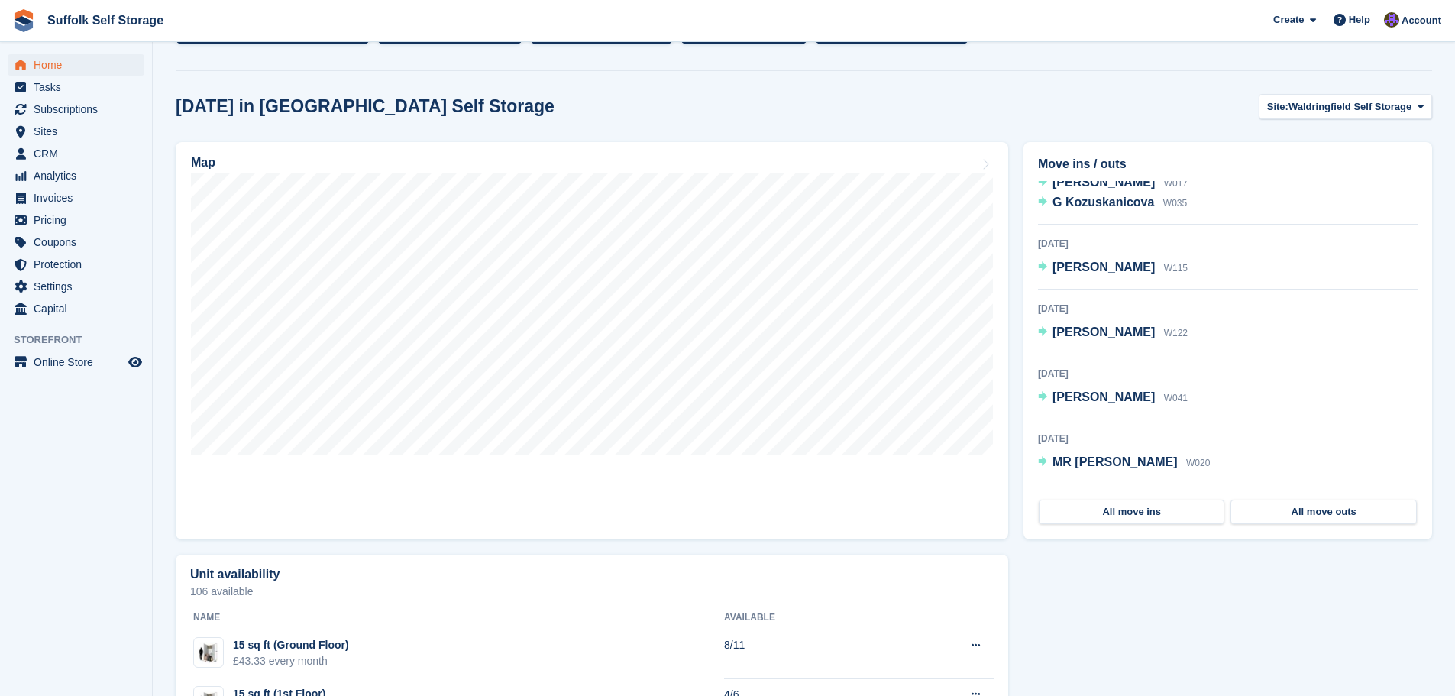
scroll to position [382, 0]
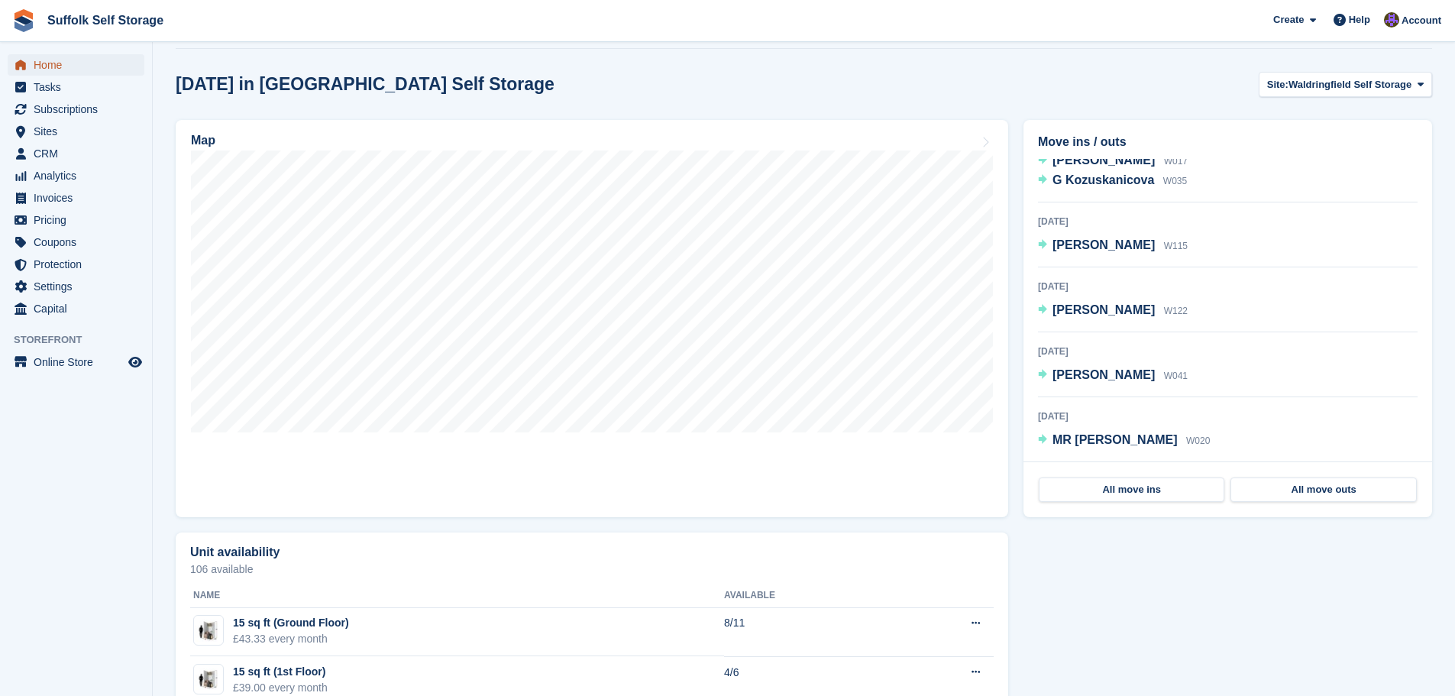
click at [49, 70] on span "Home" at bounding box center [80, 64] width 92 height 21
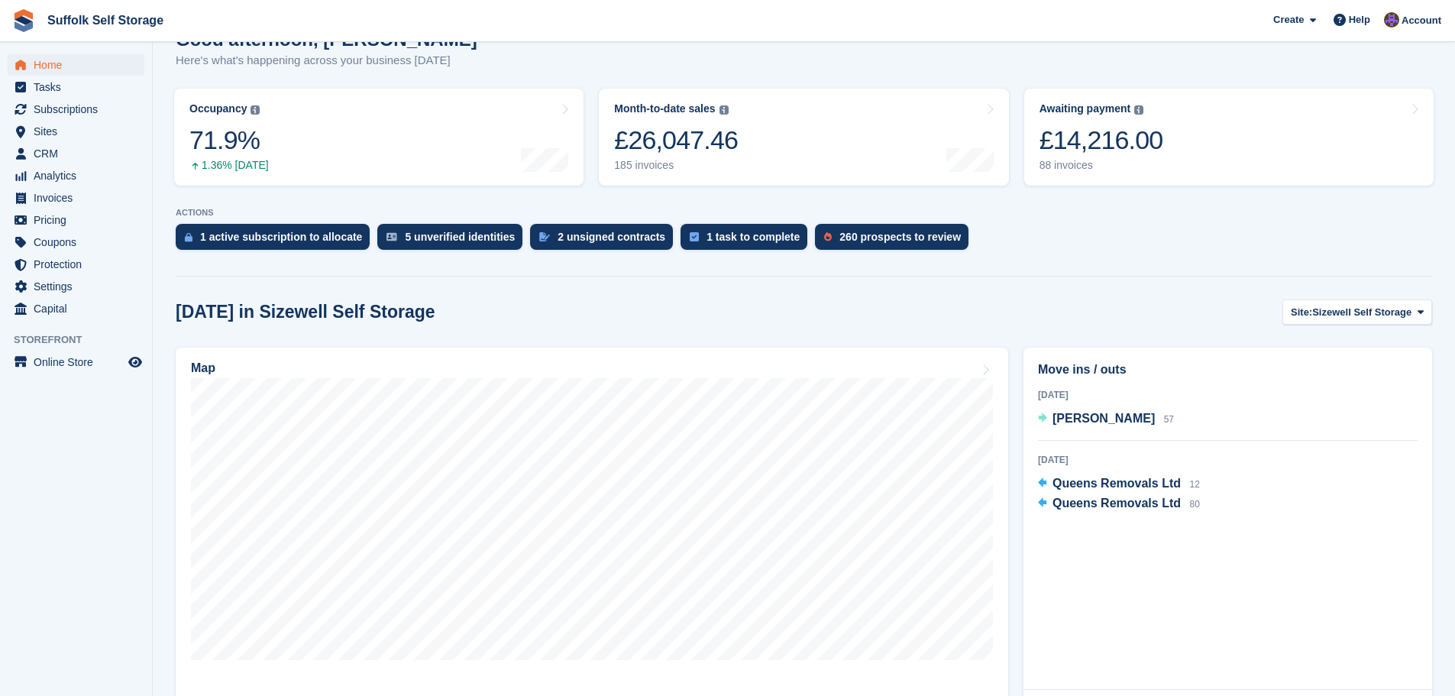
scroll to position [305, 0]
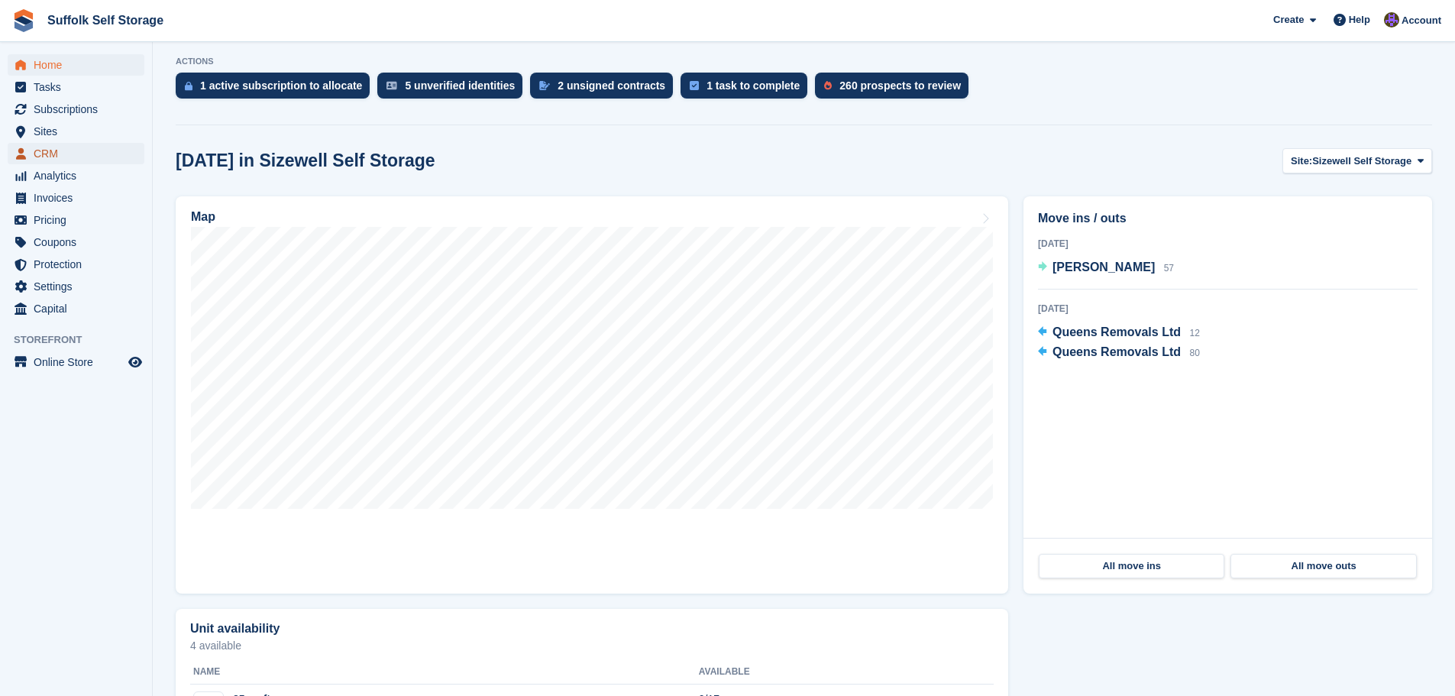
click at [40, 159] on span "CRM" at bounding box center [80, 153] width 92 height 21
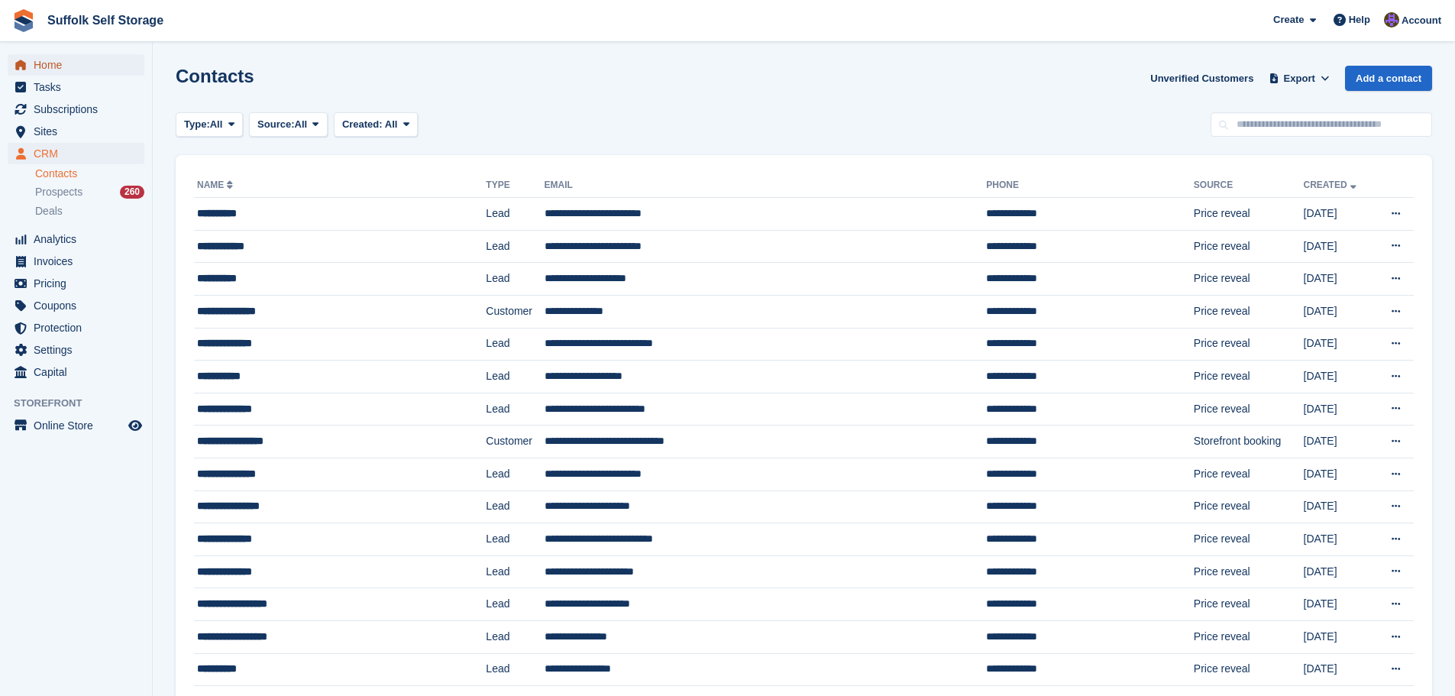
click at [78, 55] on span "Home" at bounding box center [80, 64] width 92 height 21
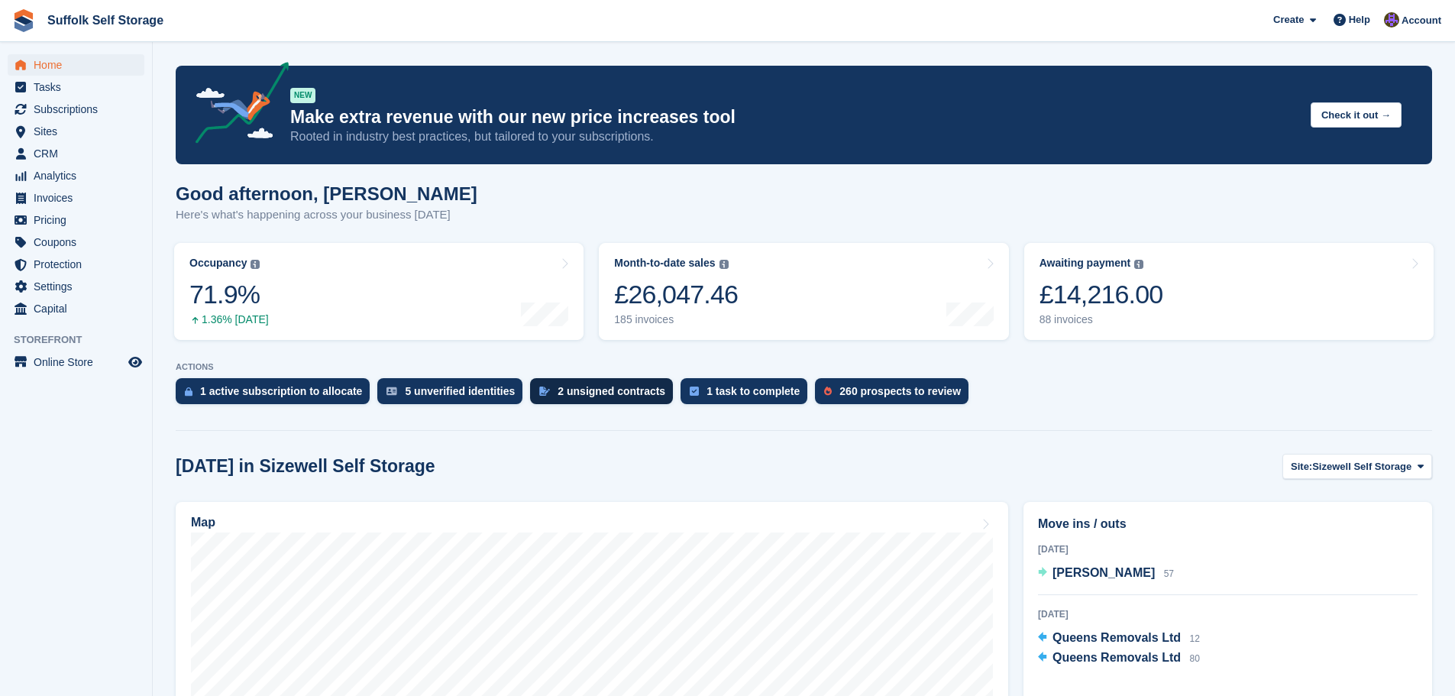
click at [577, 394] on div "2 unsigned contracts" at bounding box center [611, 391] width 108 height 12
